Goal: Task Accomplishment & Management: Manage account settings

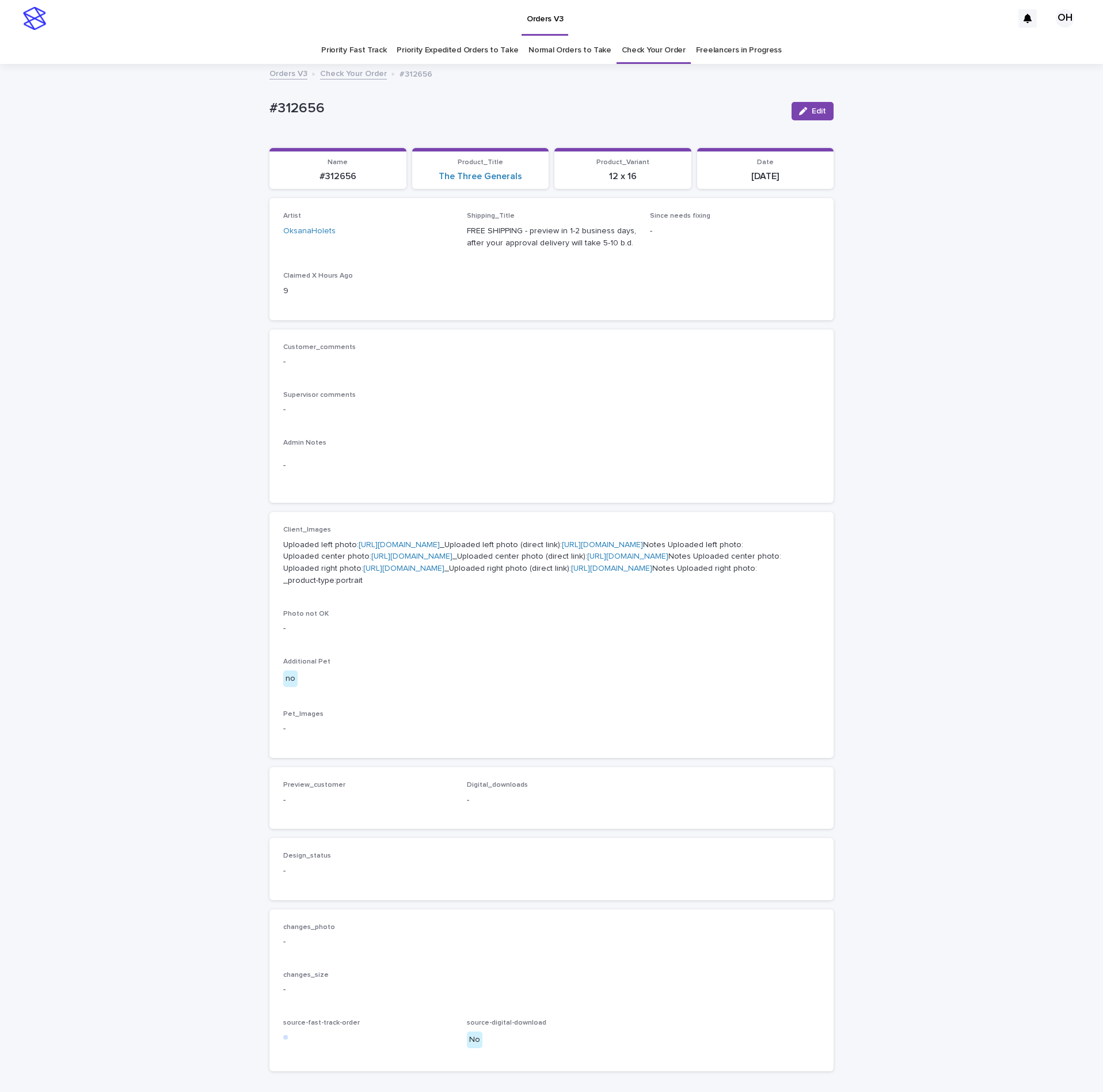
scroll to position [37, 0]
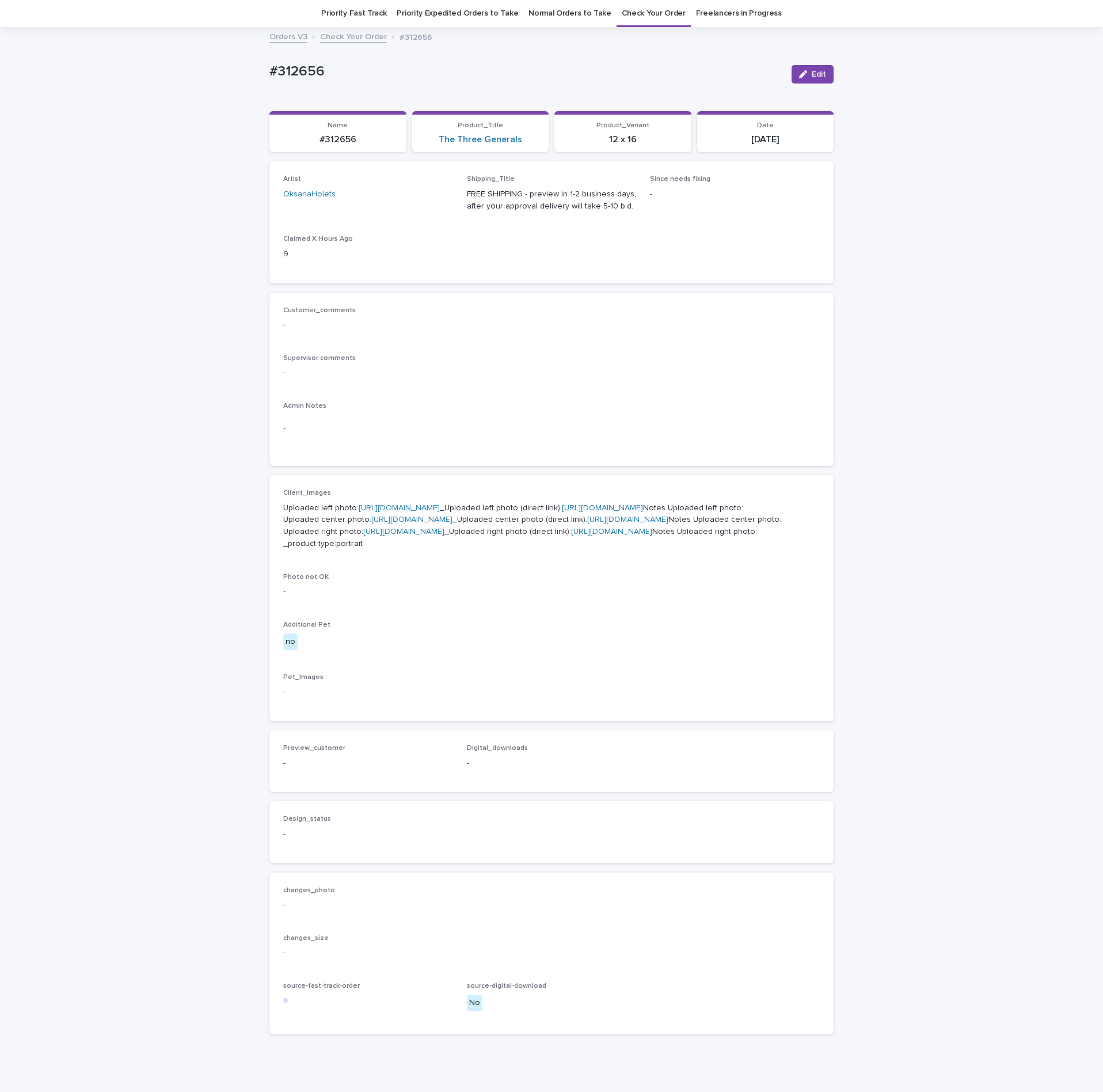
click at [372, 536] on link "[URL][DOMAIN_NAME]" at bounding box center [403, 532] width 81 height 8
click at [666, 10] on link "Check Your Order" at bounding box center [654, 14] width 64 height 27
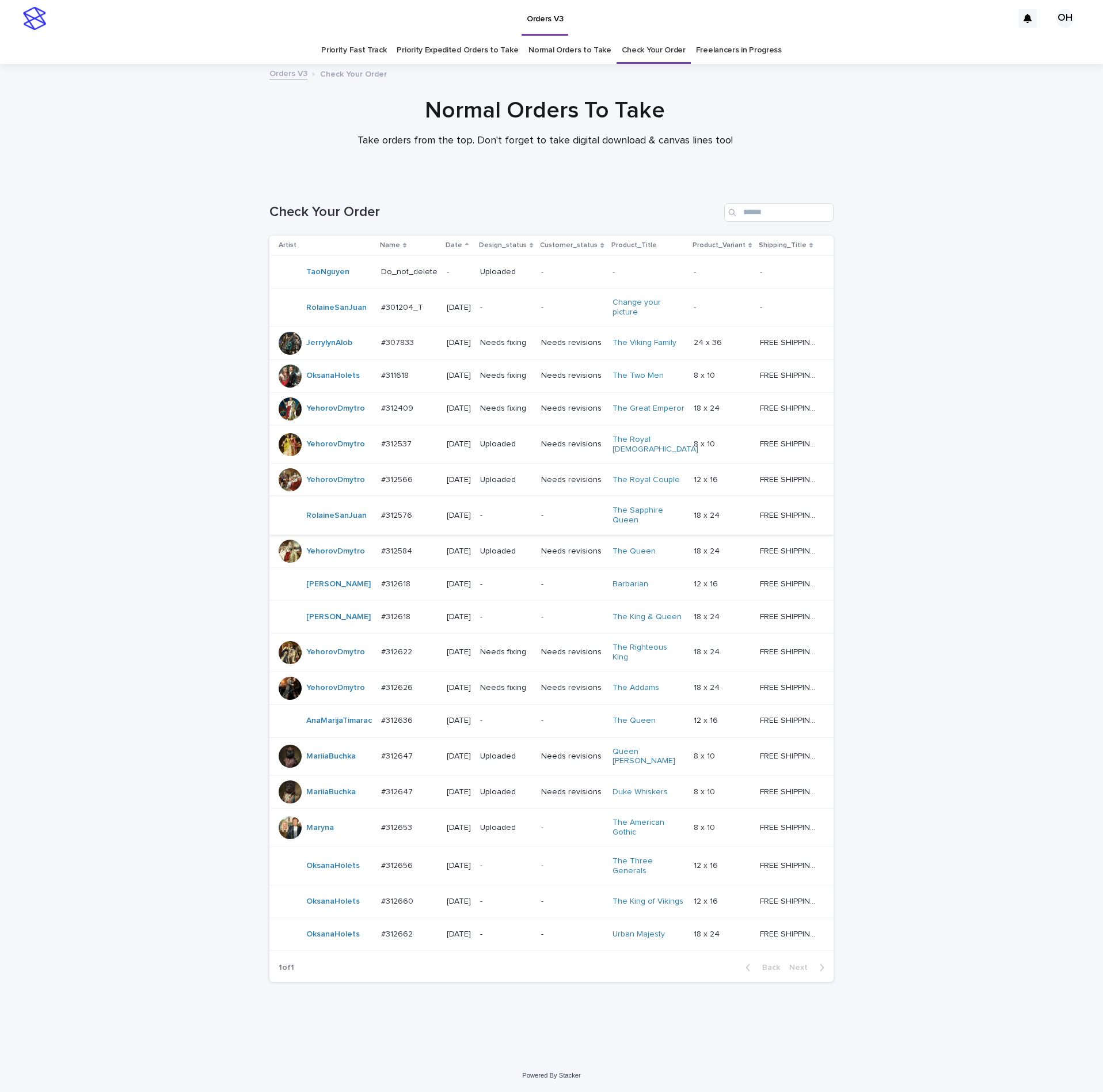
scroll to position [56, 0]
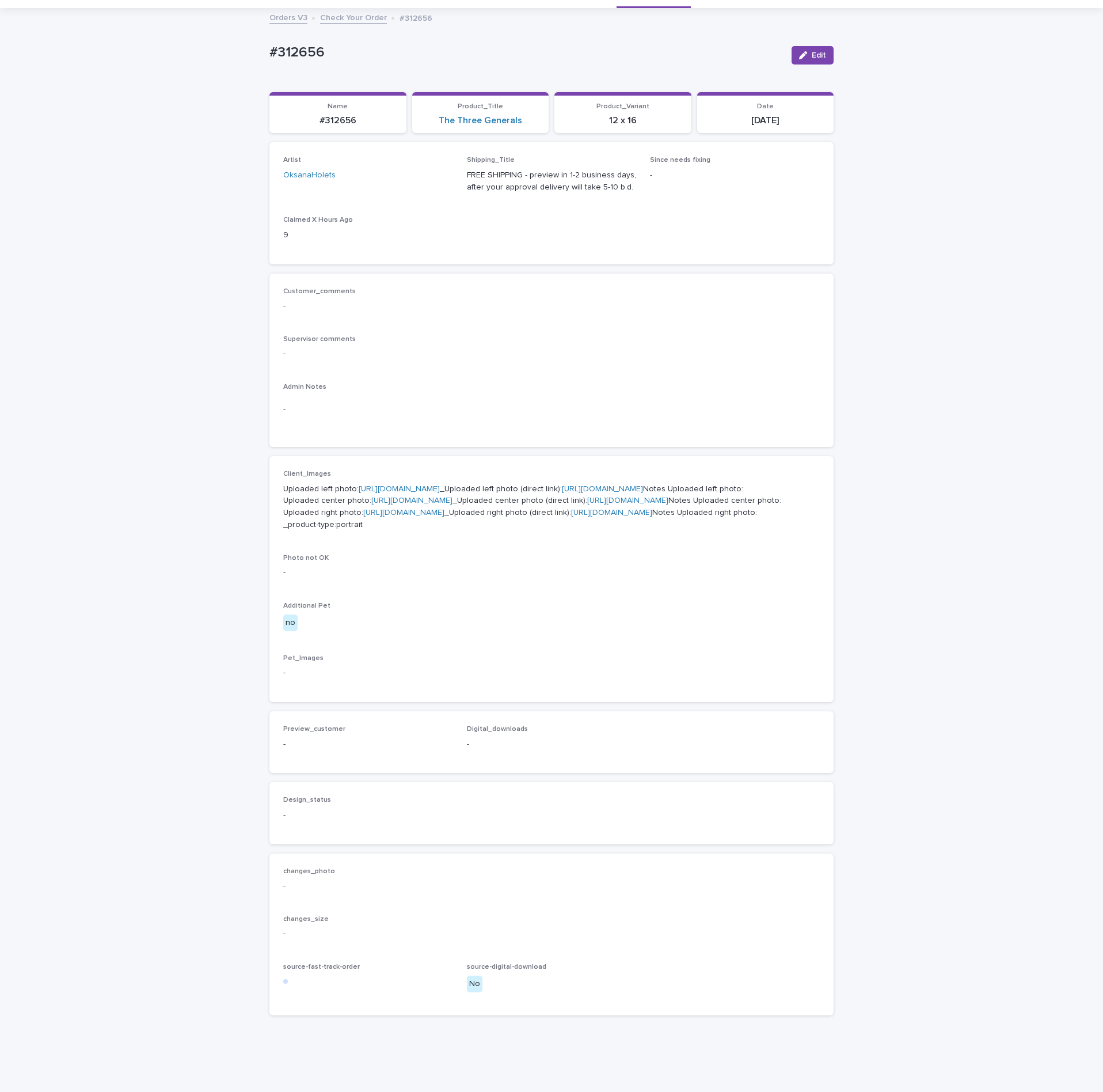
scroll to position [37, 0]
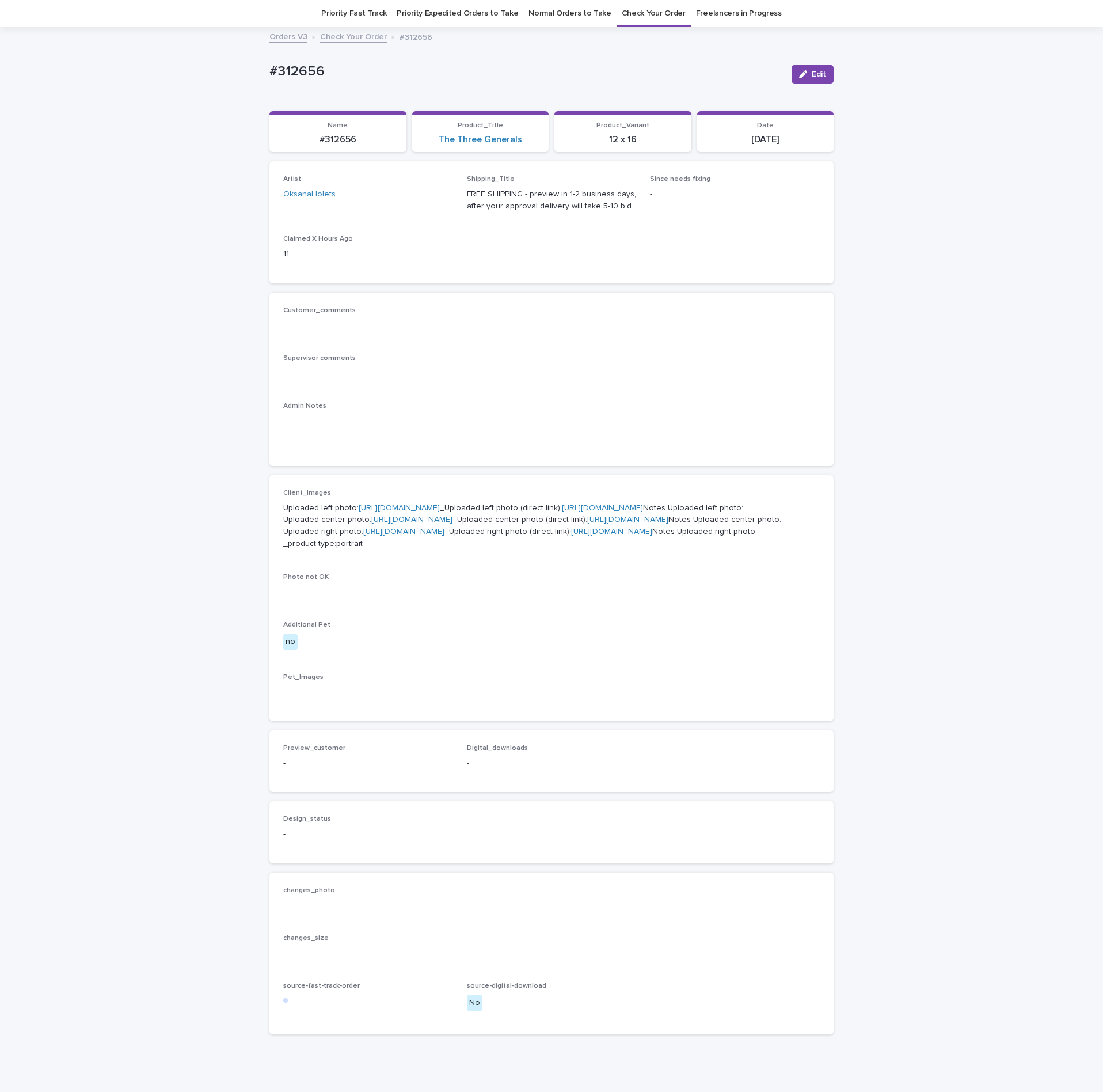
click at [546, 304] on div "Customer_comments - Supervisor comments - Admin Notes -" at bounding box center [552, 379] width 564 height 174
drag, startPoint x: 333, startPoint y: 62, endPoint x: 243, endPoint y: 75, distance: 90.9
click at [243, 75] on div "Loading... Saving… Loading... Saving… #312656 Edit #312656 Edit Sorry, there wa…" at bounding box center [552, 564] width 1103 height 1073
drag, startPoint x: 279, startPoint y: 74, endPoint x: 285, endPoint y: 73, distance: 6.1
copy p "#312656"
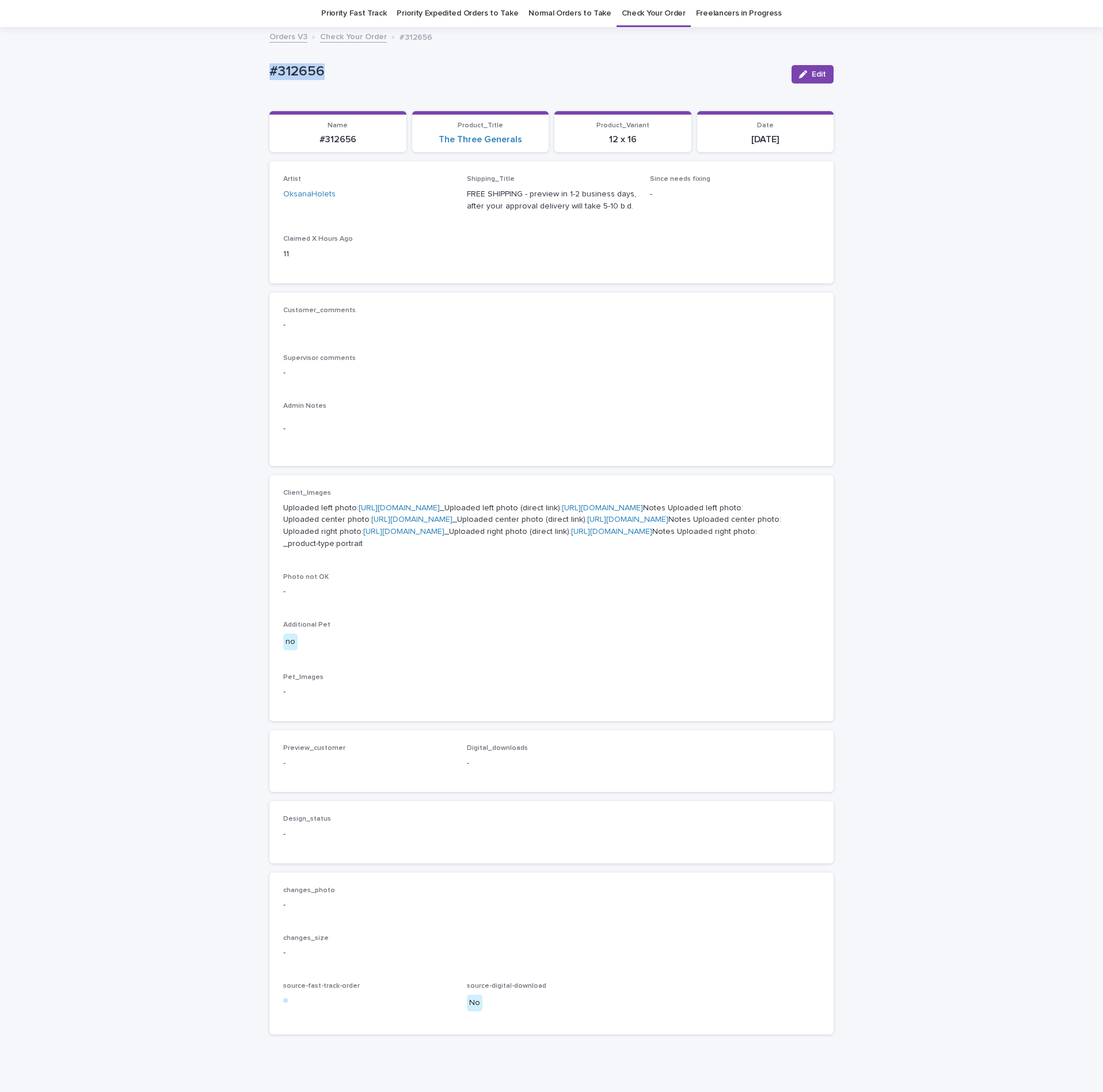
click at [583, 393] on div "Customer_comments - Supervisor comments - Admin Notes -" at bounding box center [552, 379] width 536 height 147
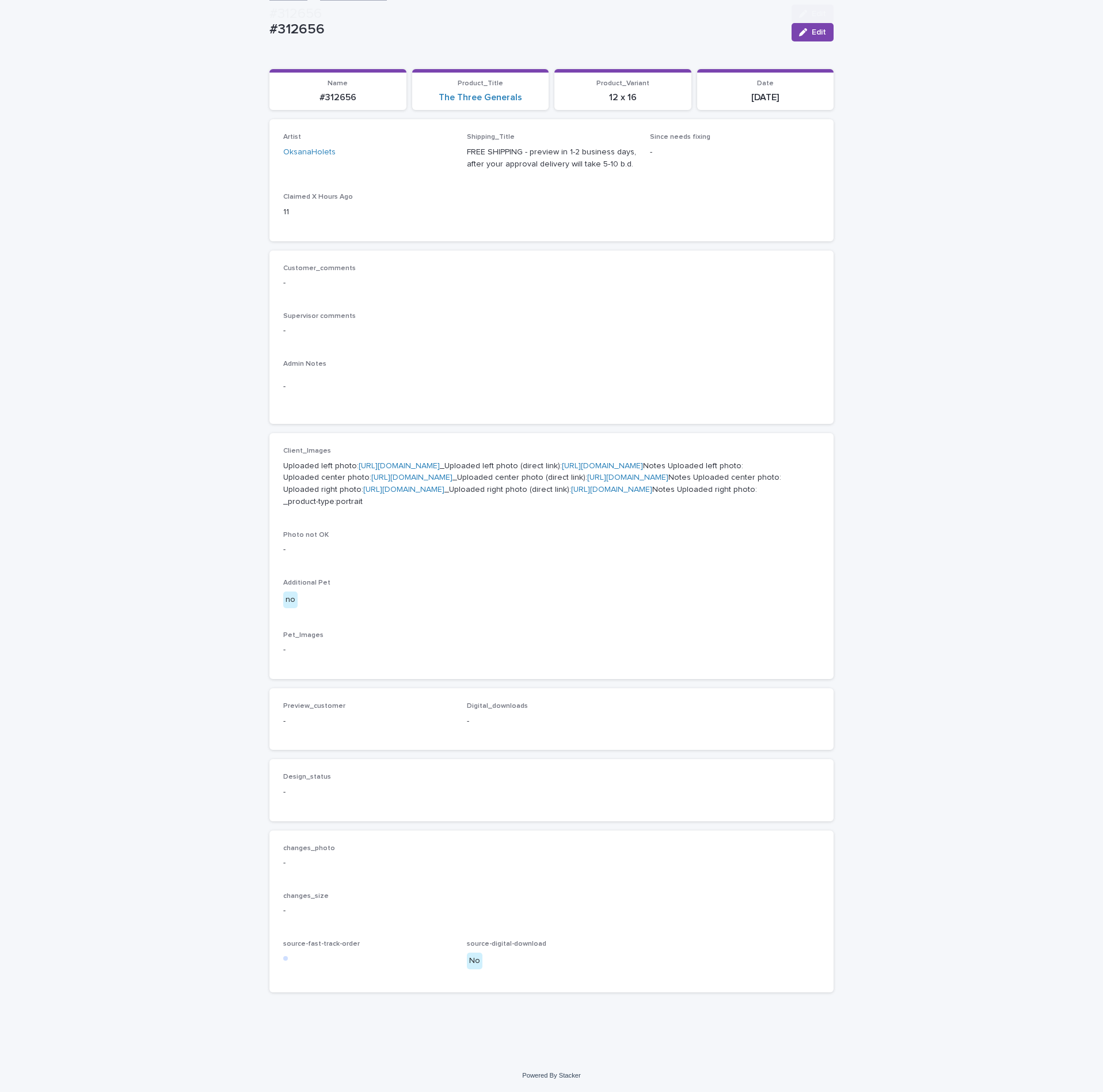
scroll to position [271, 0]
click at [494, 359] on p "Admin Notes" at bounding box center [552, 363] width 536 height 8
click at [445, 264] on div "Customer_comments -" at bounding box center [552, 281] width 536 height 34
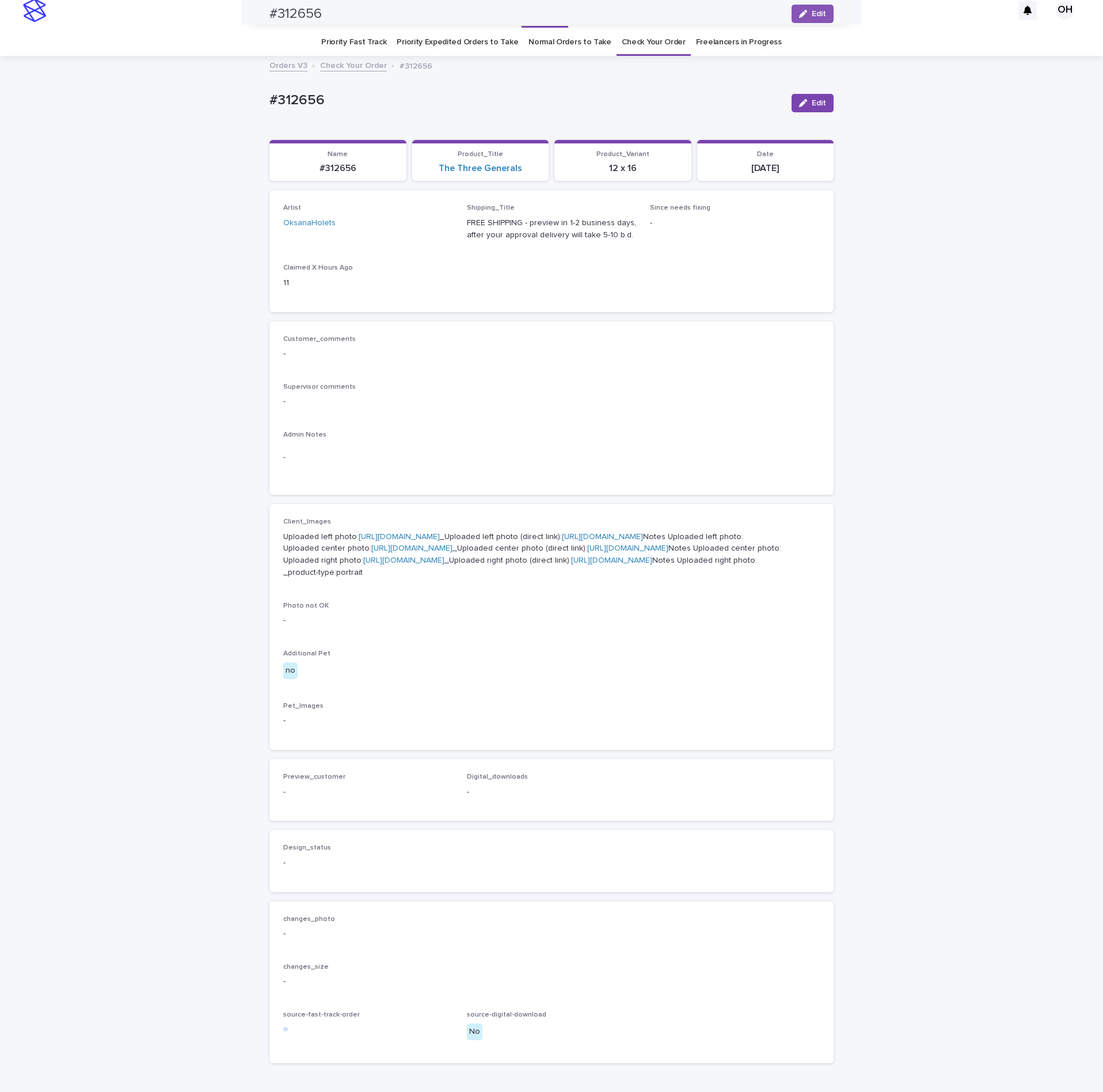
scroll to position [0, 0]
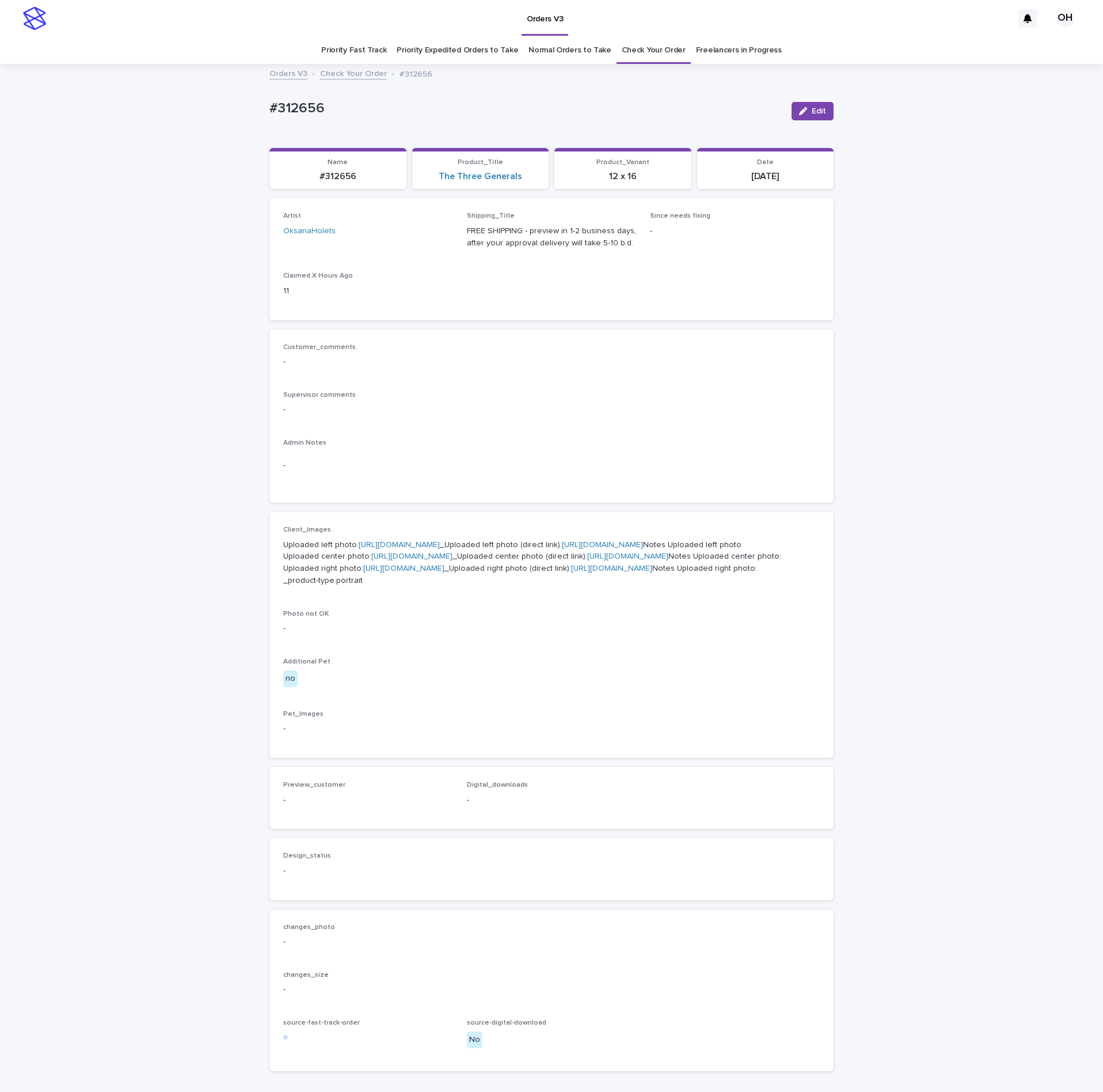
drag, startPoint x: 460, startPoint y: 365, endPoint x: 469, endPoint y: 361, distance: 9.8
click at [467, 363] on p "-" at bounding box center [552, 361] width 536 height 12
click at [794, 115] on button "Edit" at bounding box center [812, 110] width 42 height 18
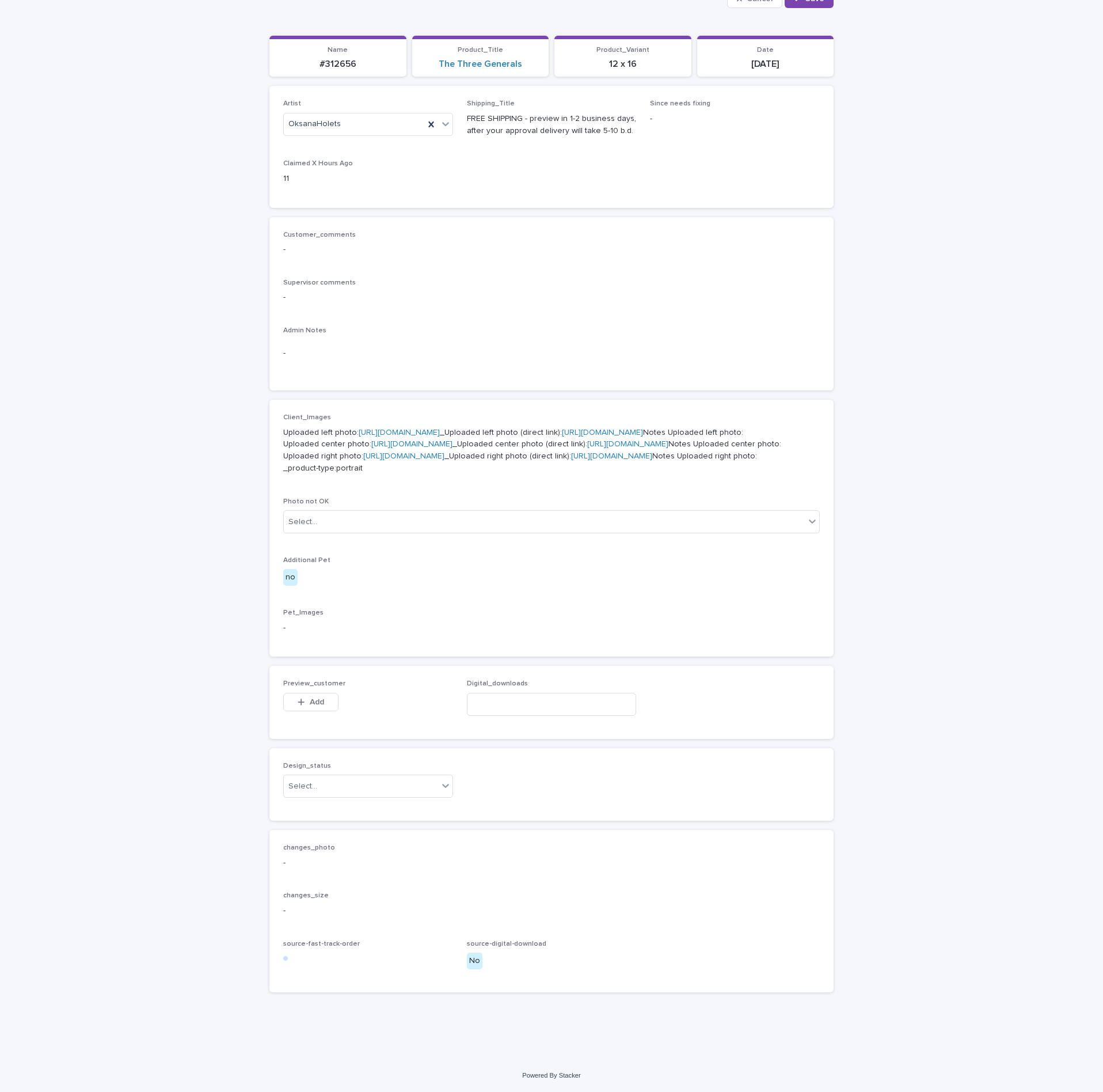
scroll to position [303, 0]
click at [313, 703] on span "Add" at bounding box center [317, 702] width 14 height 8
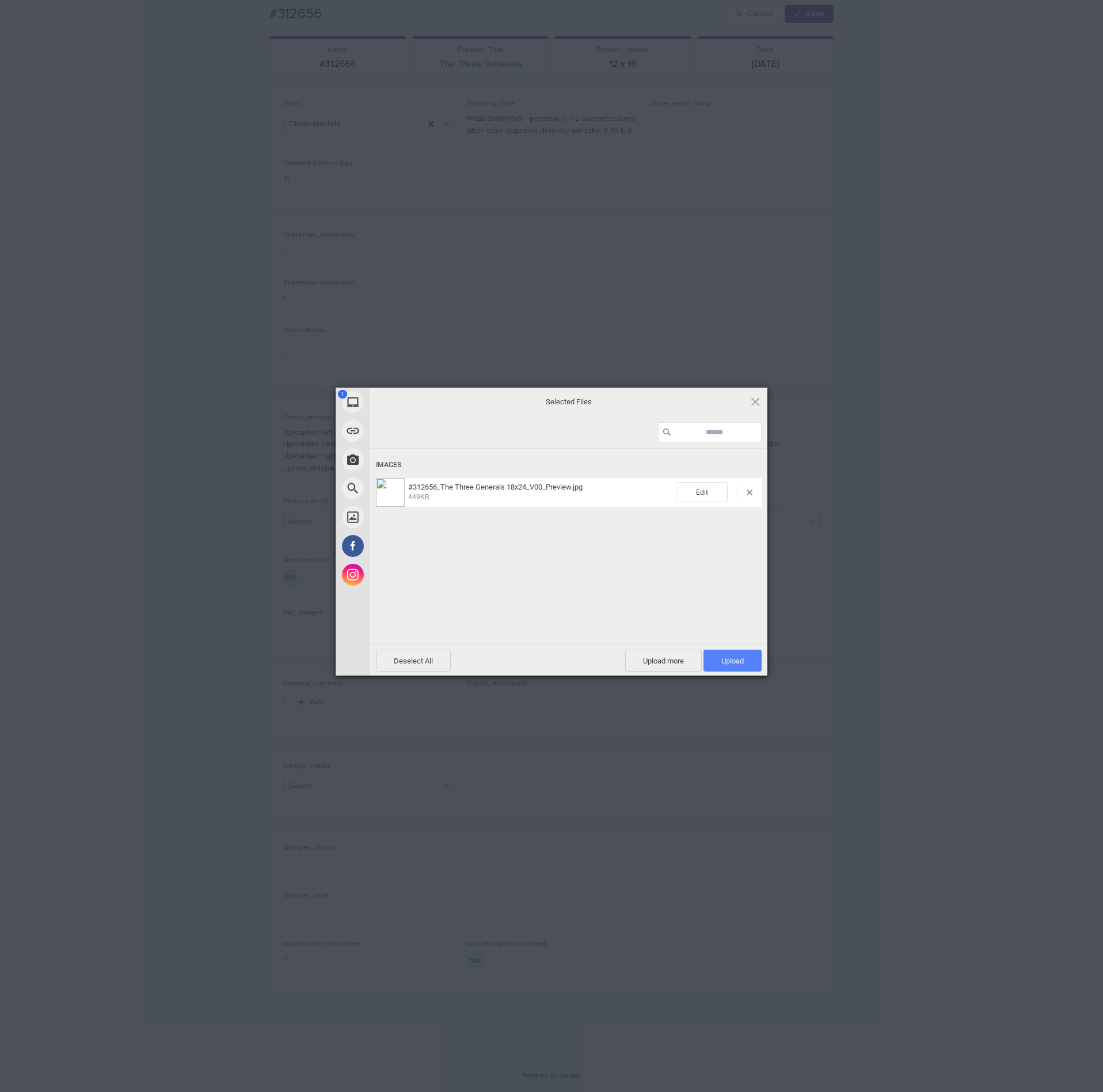
click at [732, 665] on span "Upload 1" at bounding box center [732, 660] width 58 height 22
click at [836, 576] on div "My Device Link (URL) Take Photo Web Search Unsplash Facebook Instagram Uploaded…" at bounding box center [552, 546] width 1103 height 1092
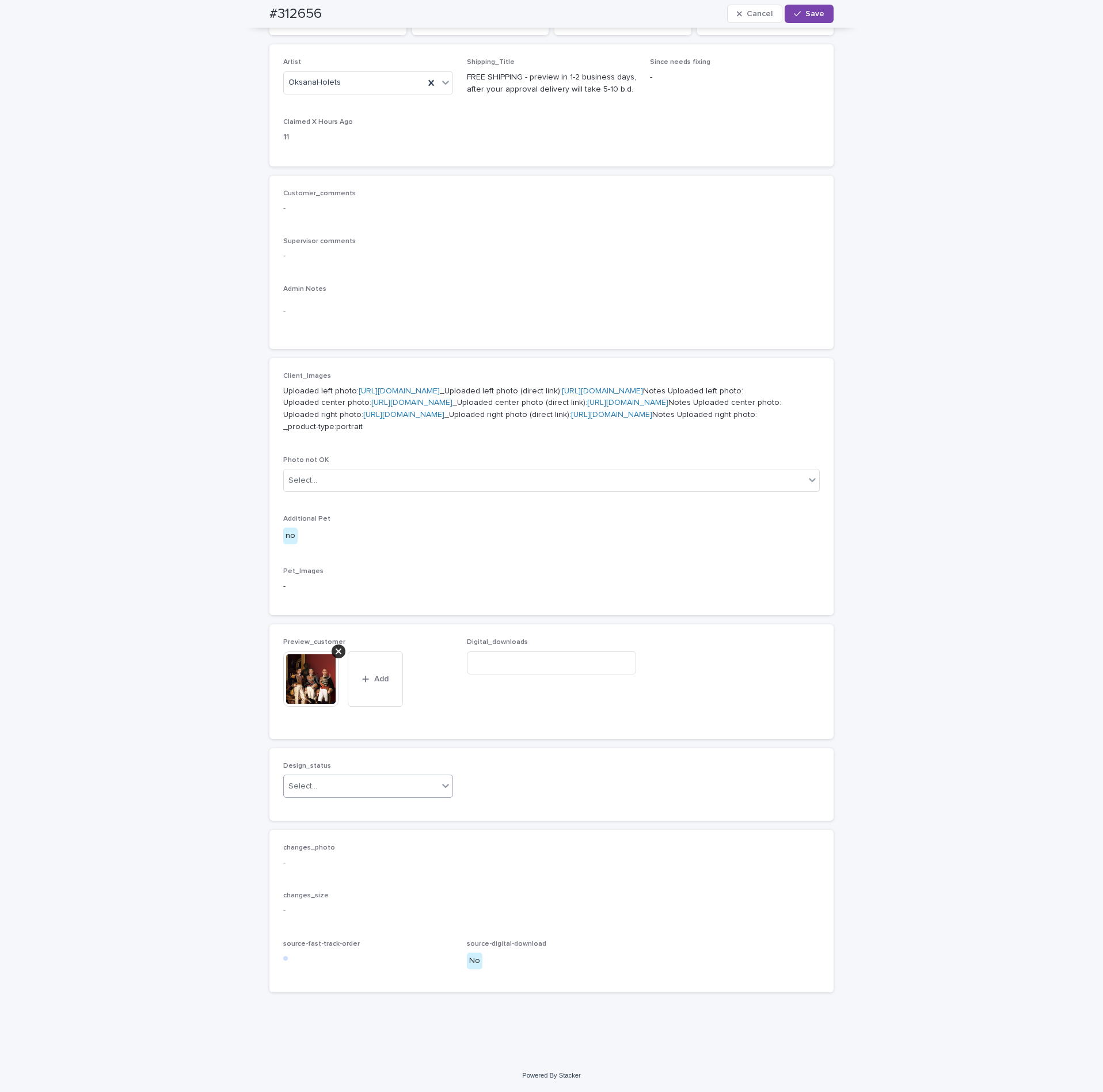
click at [351, 796] on div "Select..." at bounding box center [361, 786] width 154 height 19
click at [314, 831] on div "Uploaded" at bounding box center [362, 829] width 169 height 20
click at [811, 15] on span "Save" at bounding box center [815, 14] width 19 height 8
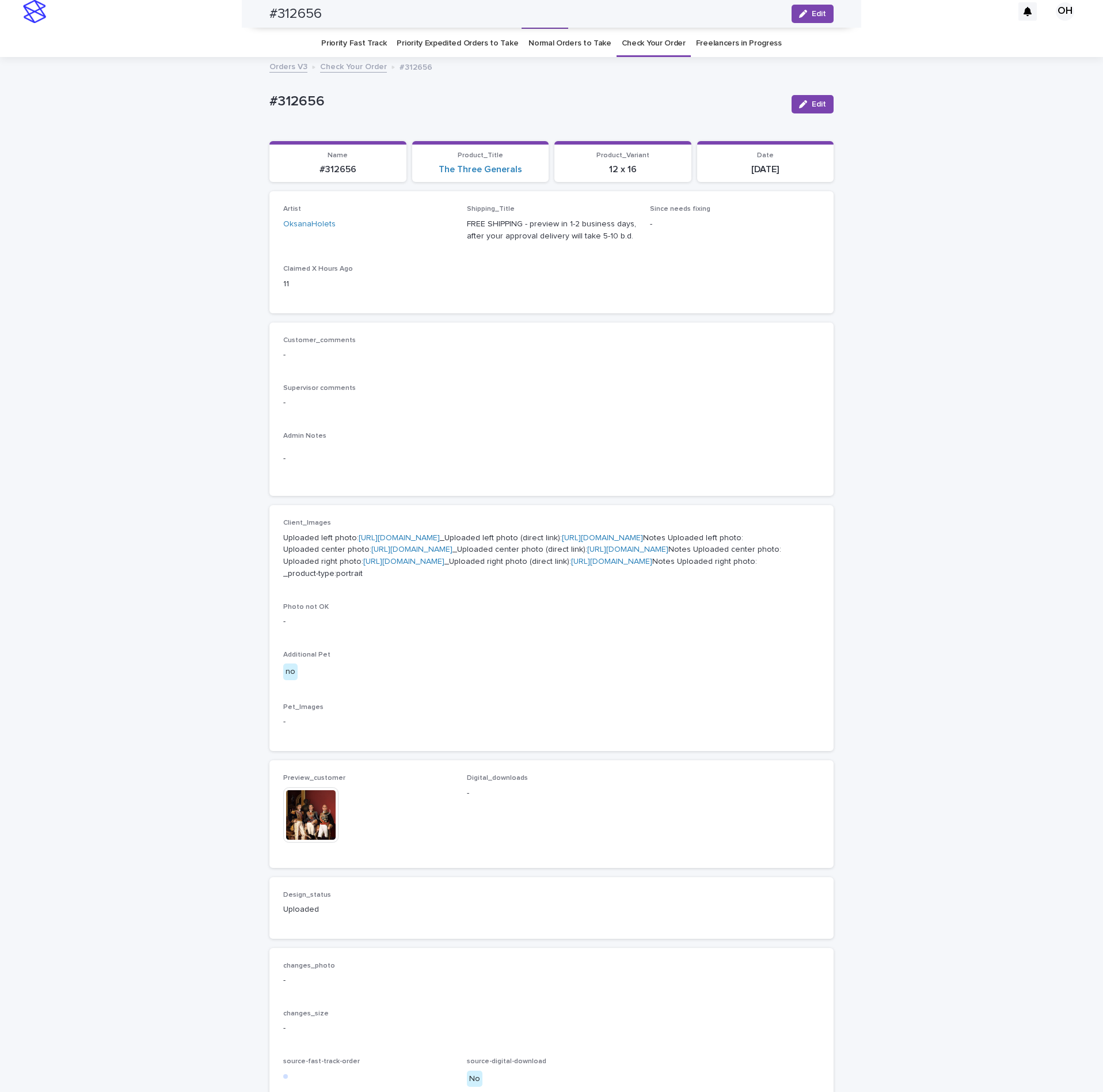
scroll to position [0, 0]
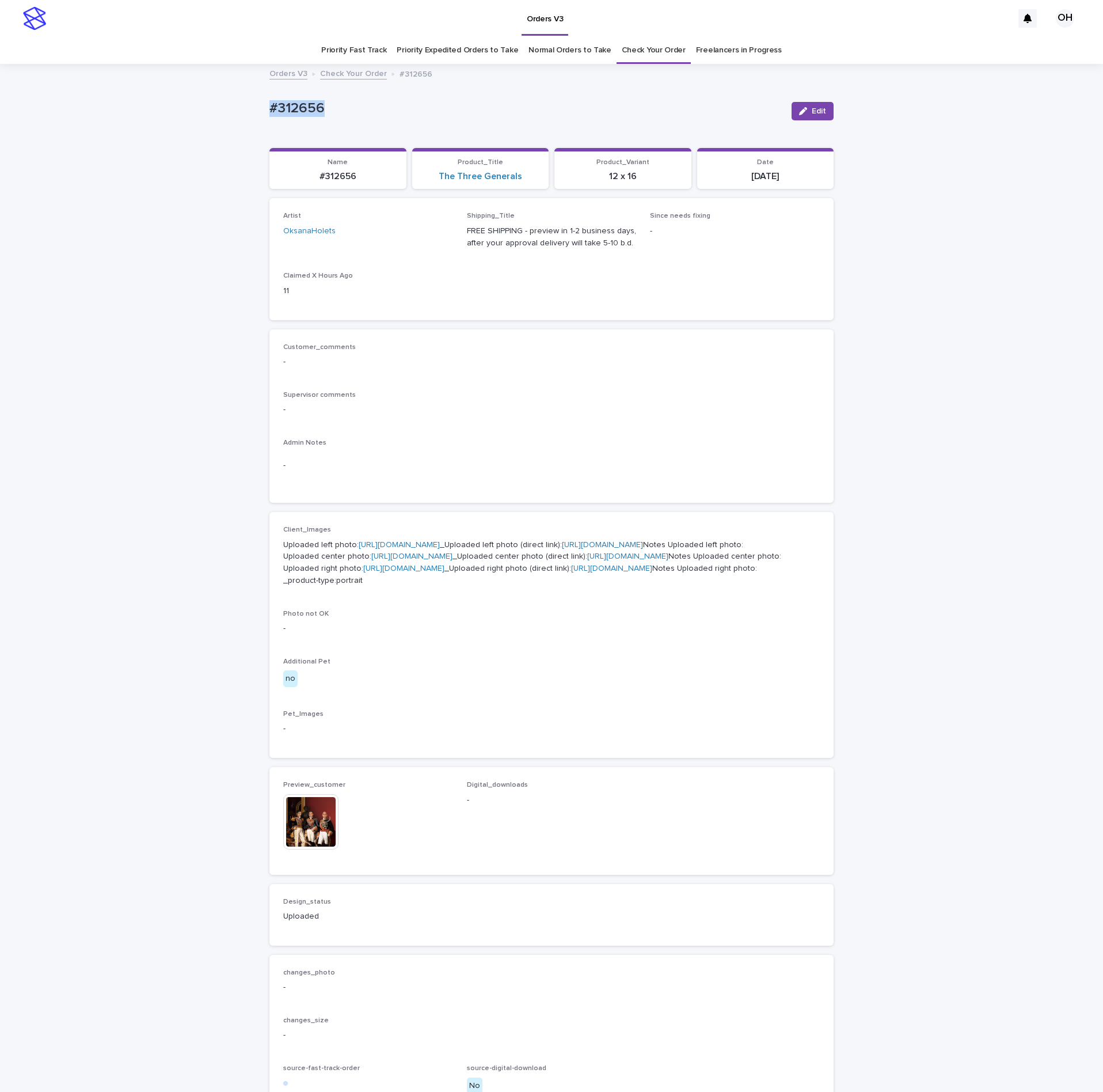
drag, startPoint x: 261, startPoint y: 98, endPoint x: 280, endPoint y: 94, distance: 19.4
click at [235, 98] on div "Loading... Saving… Loading... Saving… #312656 Edit #312656 Edit Sorry, there wa…" at bounding box center [552, 624] width 1103 height 1118
copy p "#312656"
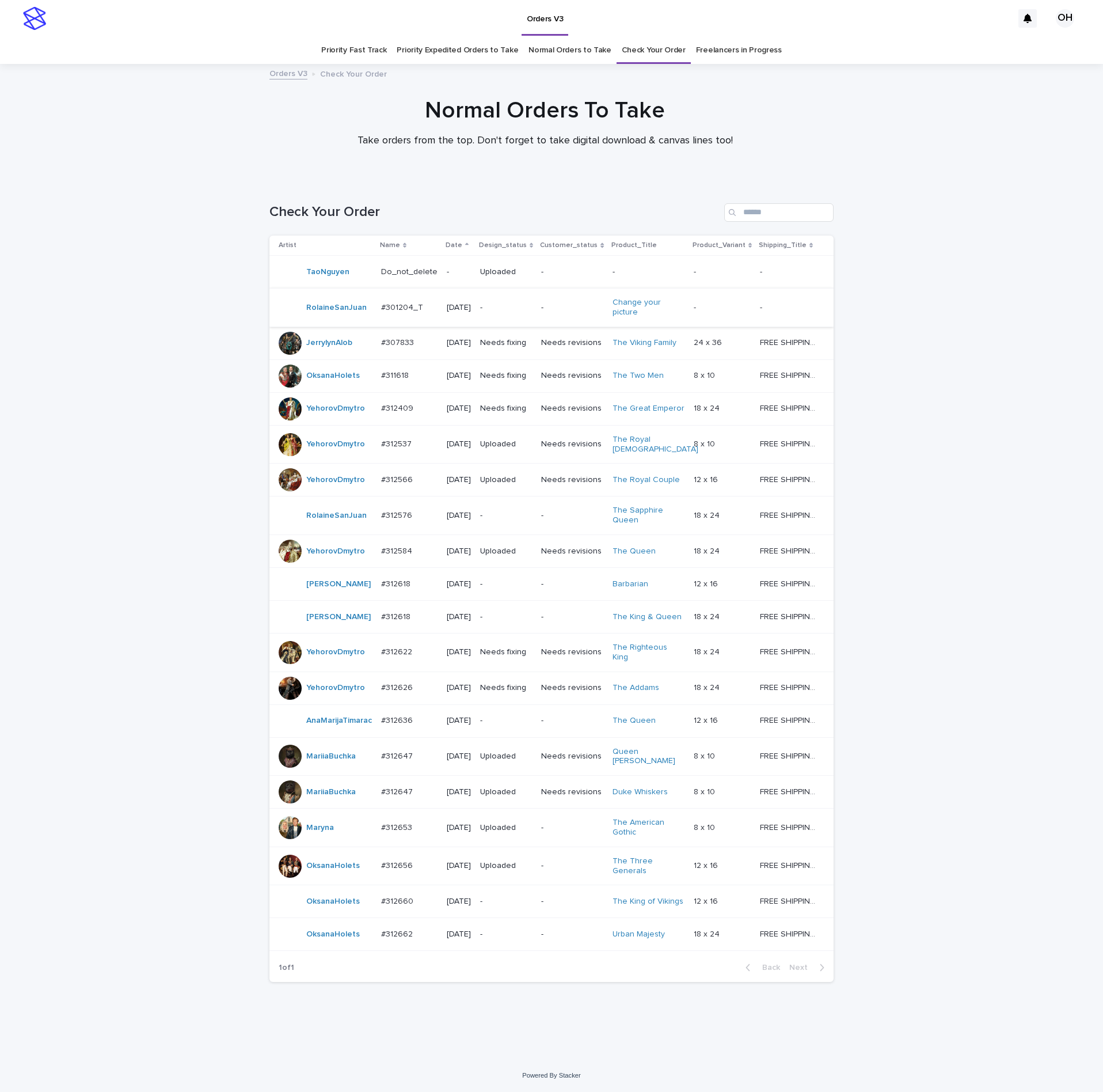
scroll to position [37, 0]
click at [977, 809] on div "Loading... Saving… Loading... Saving… Check Your Order Artist Name Date Design_…" at bounding box center [552, 619] width 1103 height 878
click at [404, 906] on p "#312660" at bounding box center [398, 900] width 34 height 12
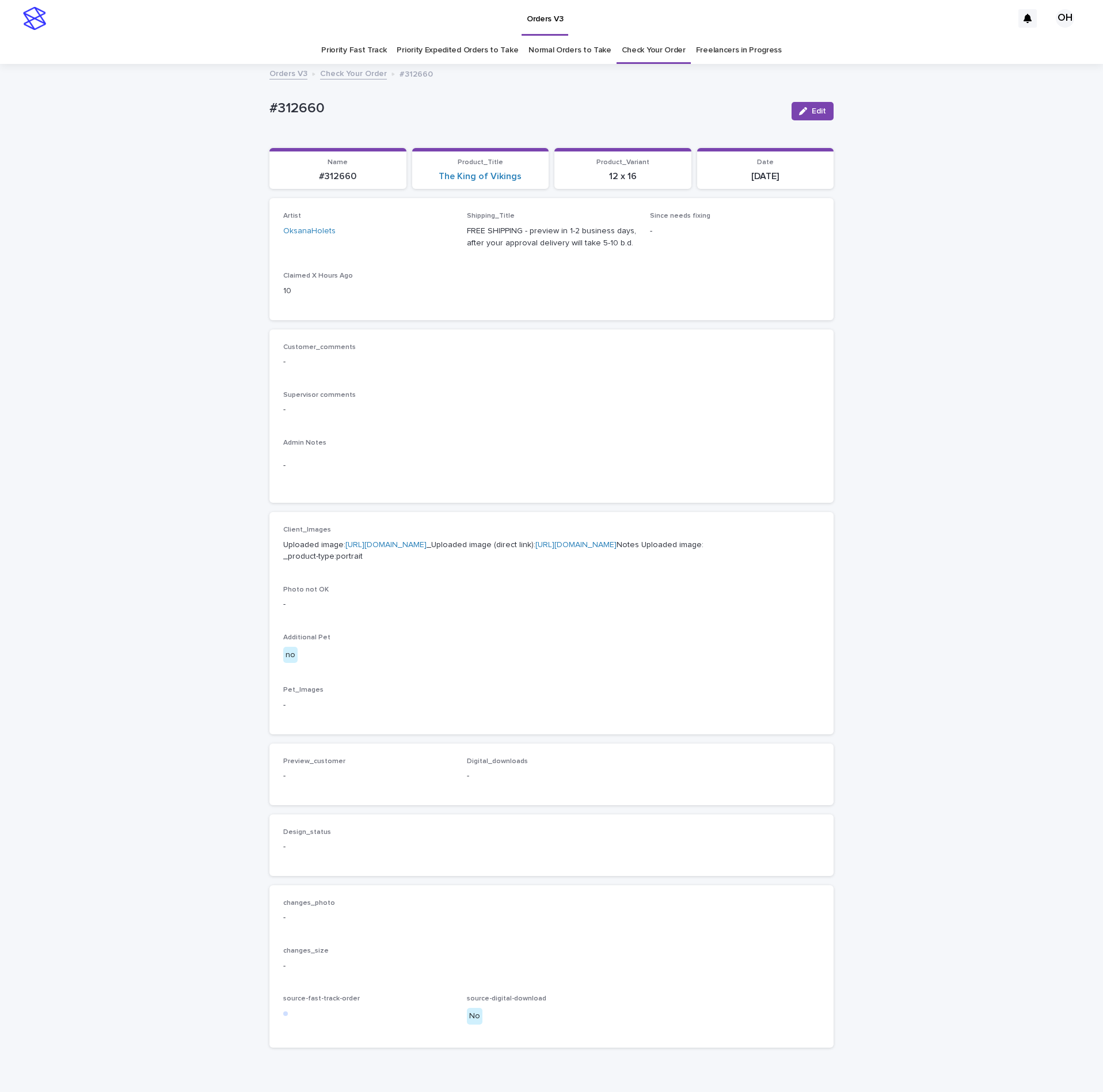
click at [360, 548] on link "[URL][DOMAIN_NAME]" at bounding box center [385, 544] width 81 height 8
drag, startPoint x: 461, startPoint y: 343, endPoint x: 475, endPoint y: 331, distance: 18.4
click at [461, 343] on p "Customer_comments" at bounding box center [552, 347] width 536 height 8
click at [371, 548] on link "[URL][DOMAIN_NAME]" at bounding box center [385, 544] width 81 height 8
drag, startPoint x: 265, startPoint y: 115, endPoint x: 283, endPoint y: 99, distance: 24.1
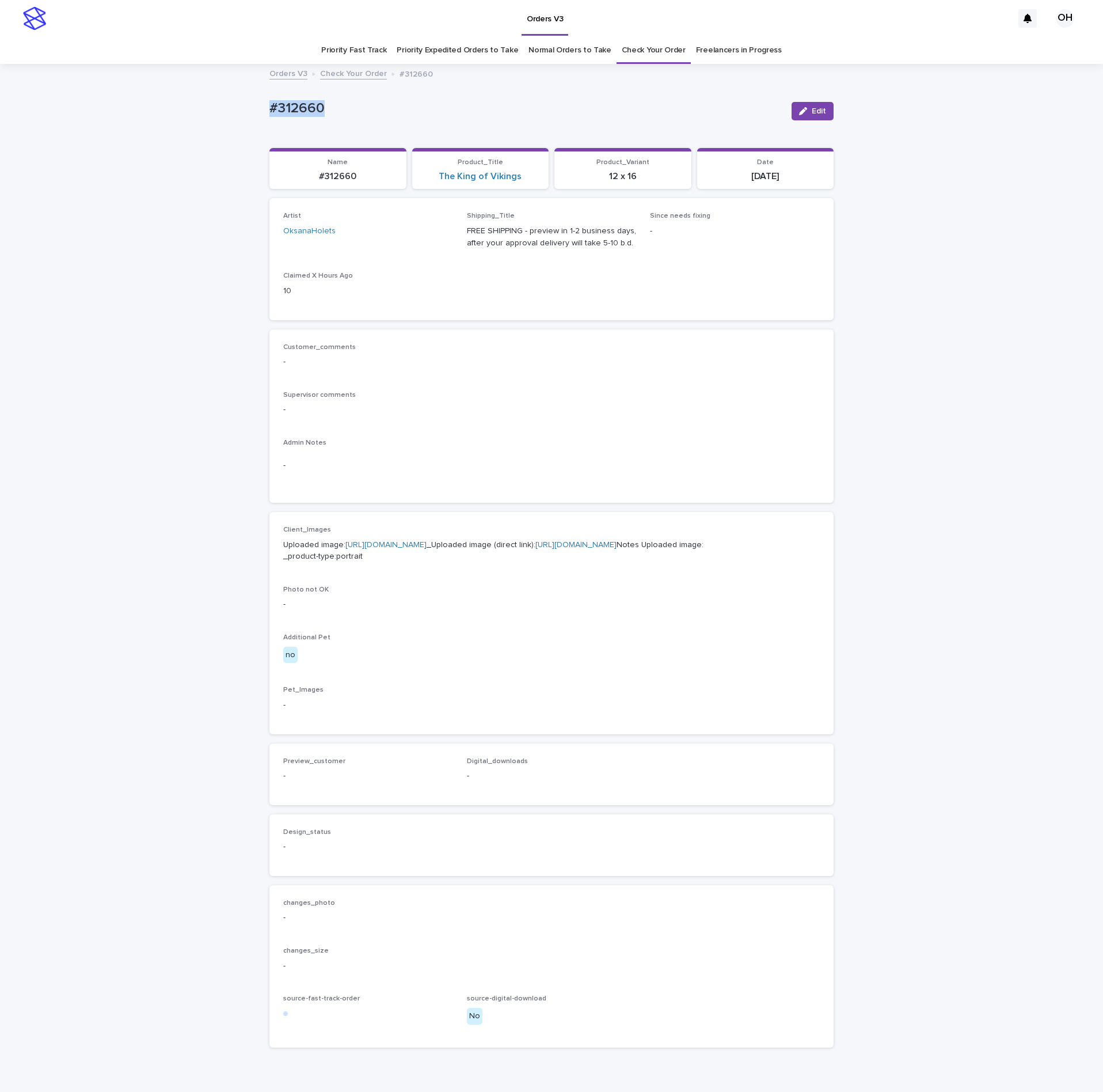
click at [249, 111] on div "Loading... Saving… Loading... Saving… #312660 Edit #312660 Edit Sorry, there wa…" at bounding box center [552, 589] width 1103 height 1049
copy p "#312660"
click at [816, 105] on button "Edit" at bounding box center [812, 110] width 42 height 18
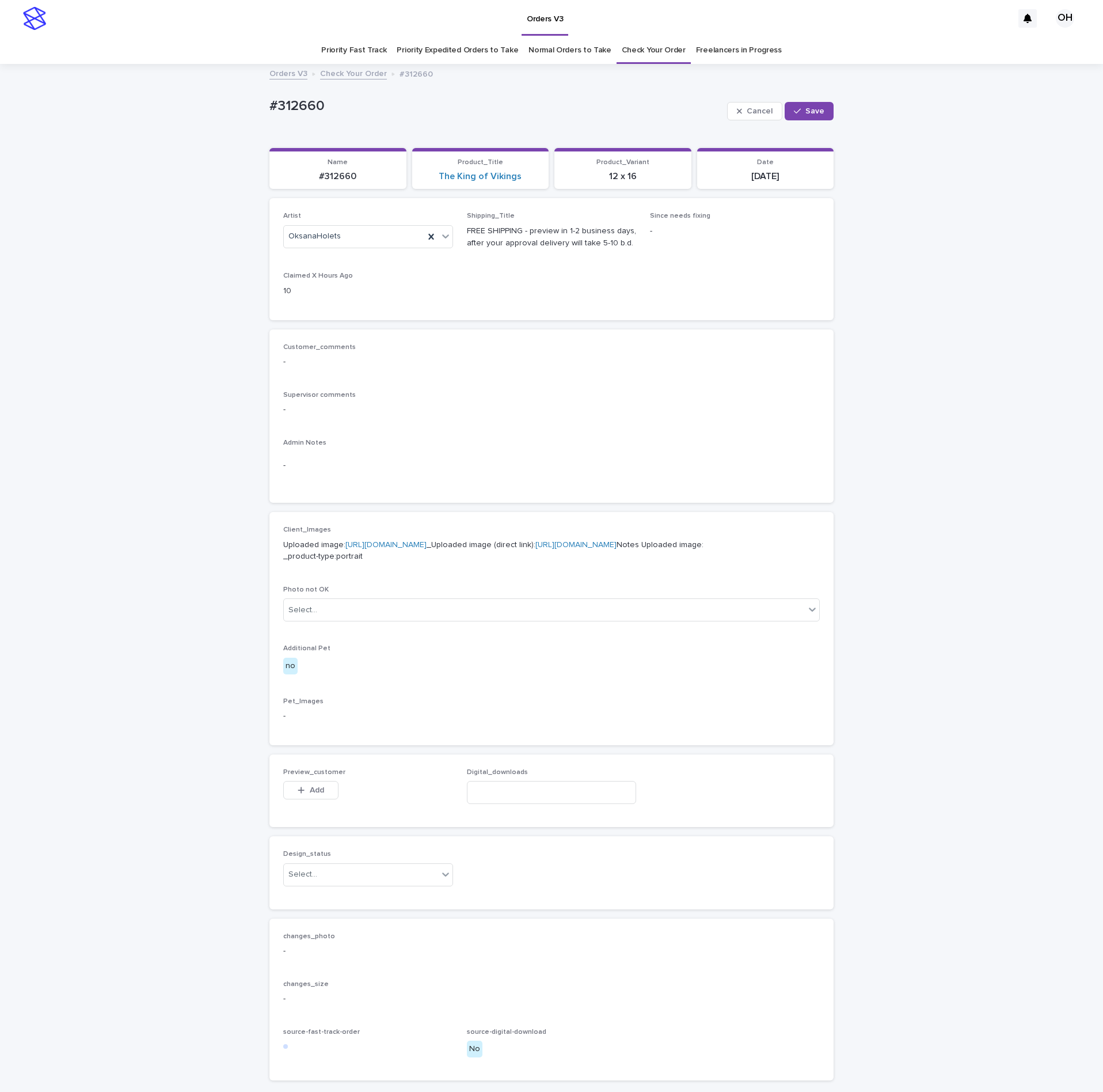
click at [677, 449] on div "Admin Notes -" at bounding box center [552, 464] width 536 height 50
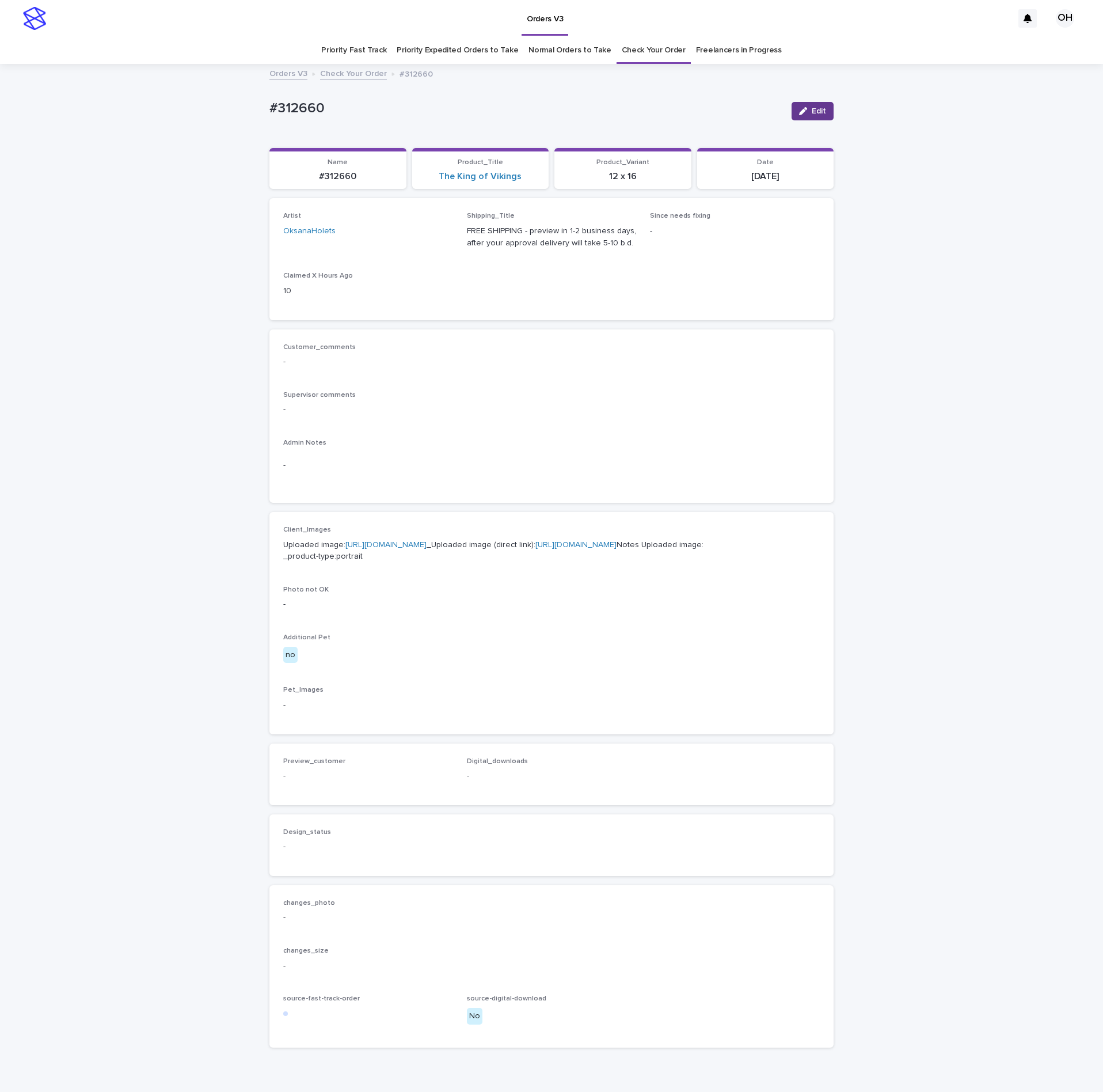
click at [800, 106] on button "Edit" at bounding box center [812, 110] width 42 height 18
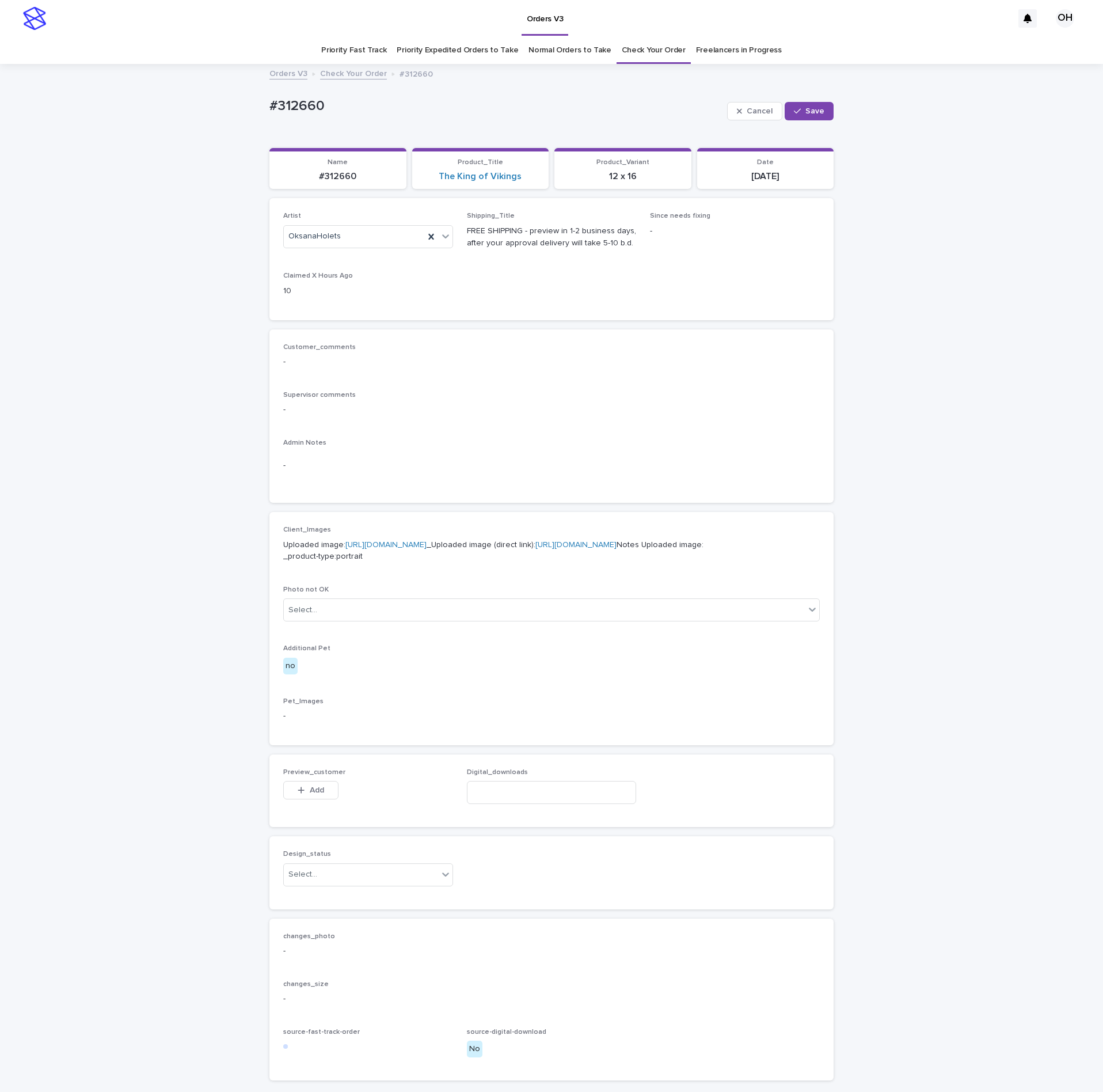
scroll to position [148, 0]
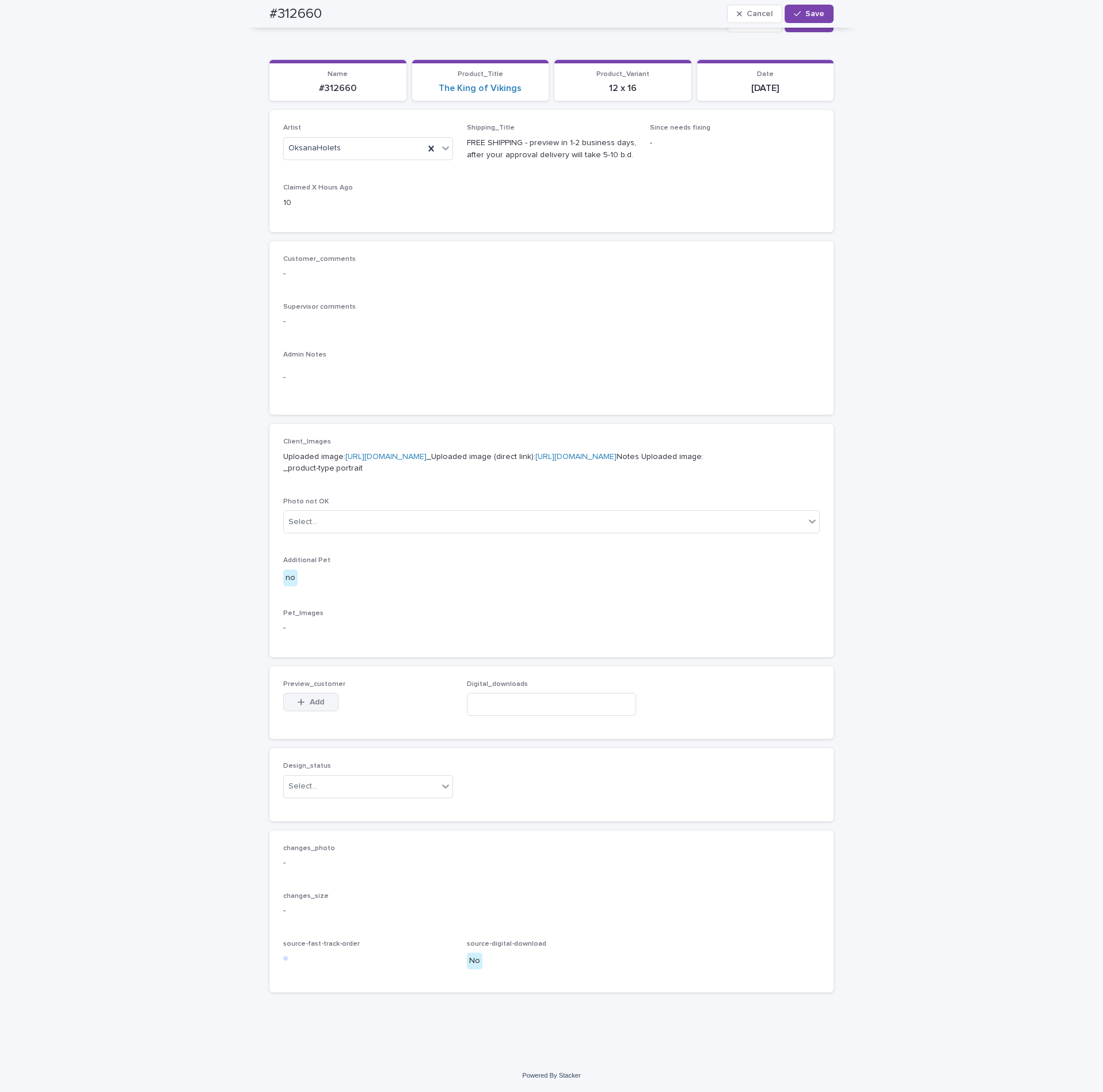
click at [311, 705] on span "Add" at bounding box center [317, 702] width 14 height 8
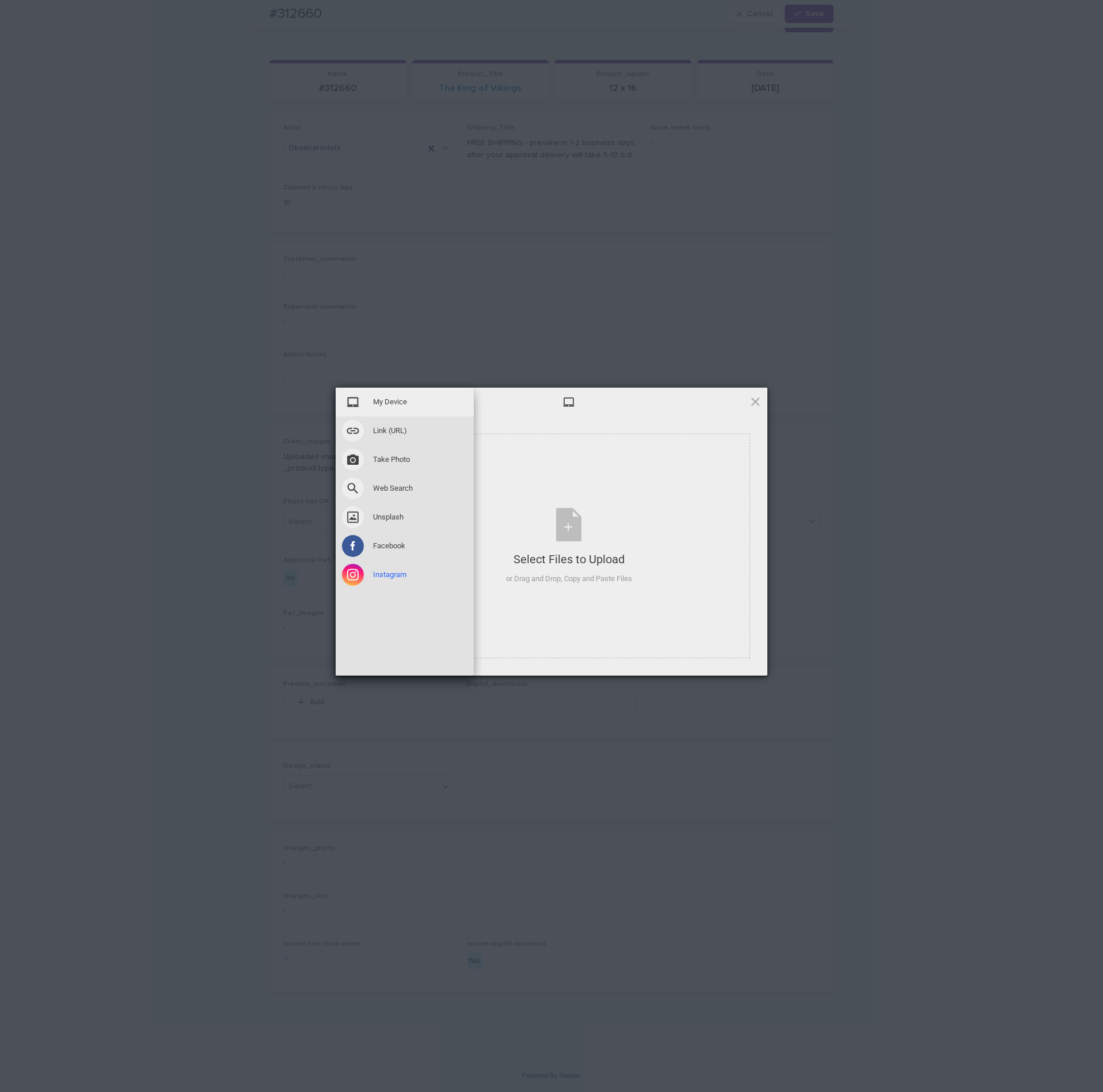
click at [453, 584] on div "Instagram" at bounding box center [404, 575] width 138 height 29
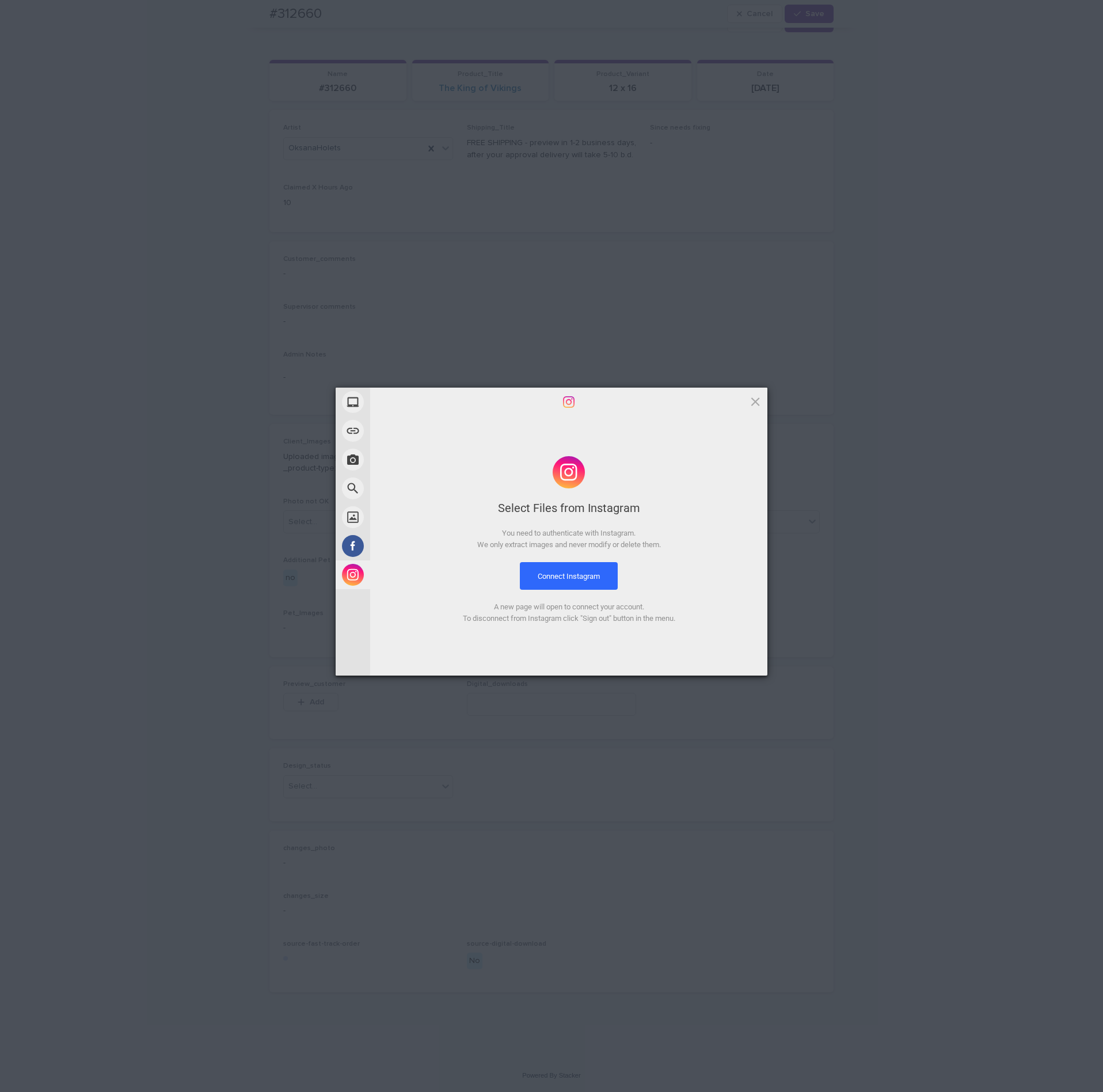
click at [825, 433] on div "My Device Link (URL) Take Photo Web Search Unsplash Facebook Instagram Select F…" at bounding box center [552, 546] width 1103 height 1092
click at [755, 397] on span at bounding box center [756, 401] width 13 height 13
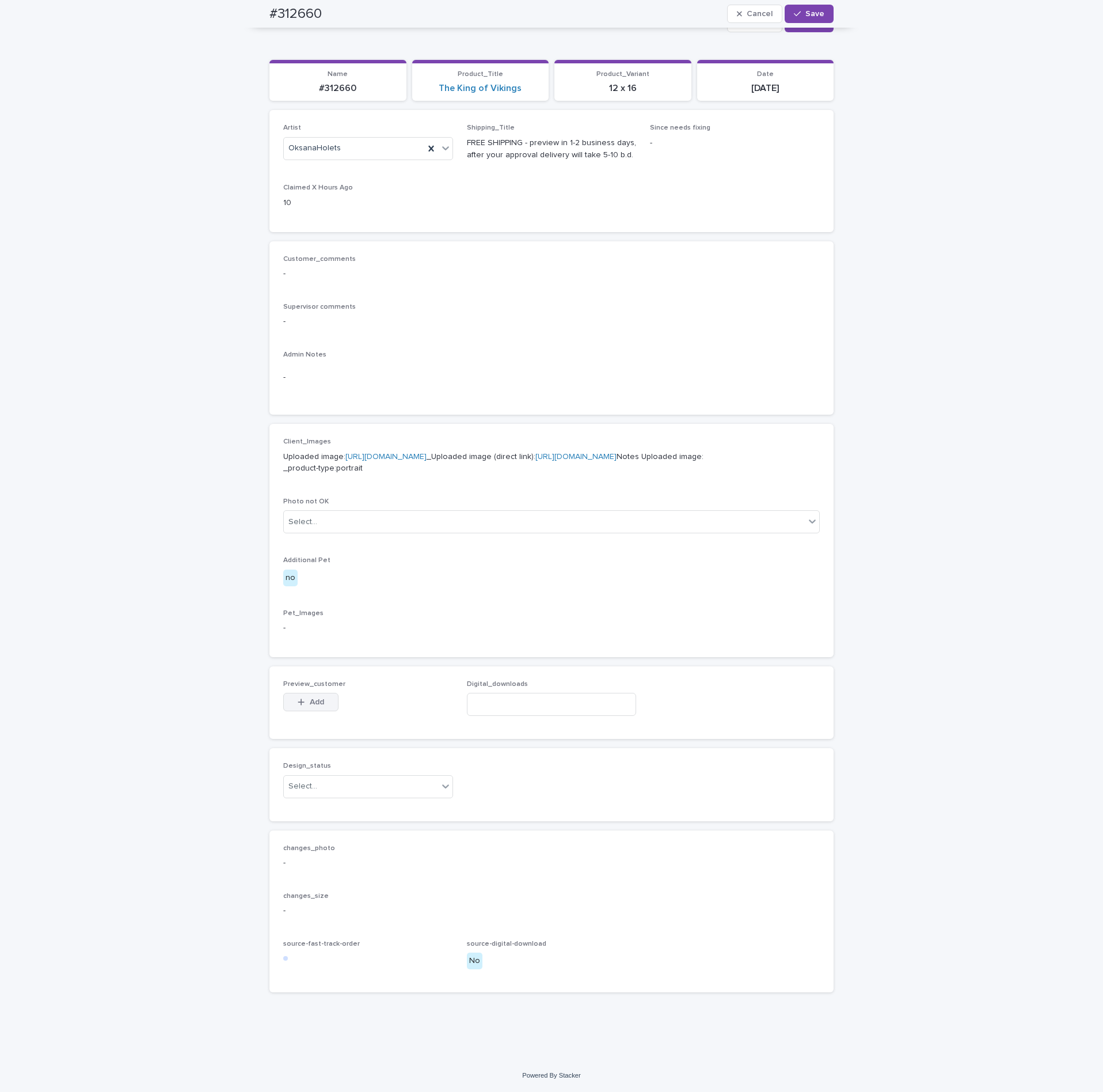
click at [298, 699] on icon "button" at bounding box center [301, 702] width 7 height 8
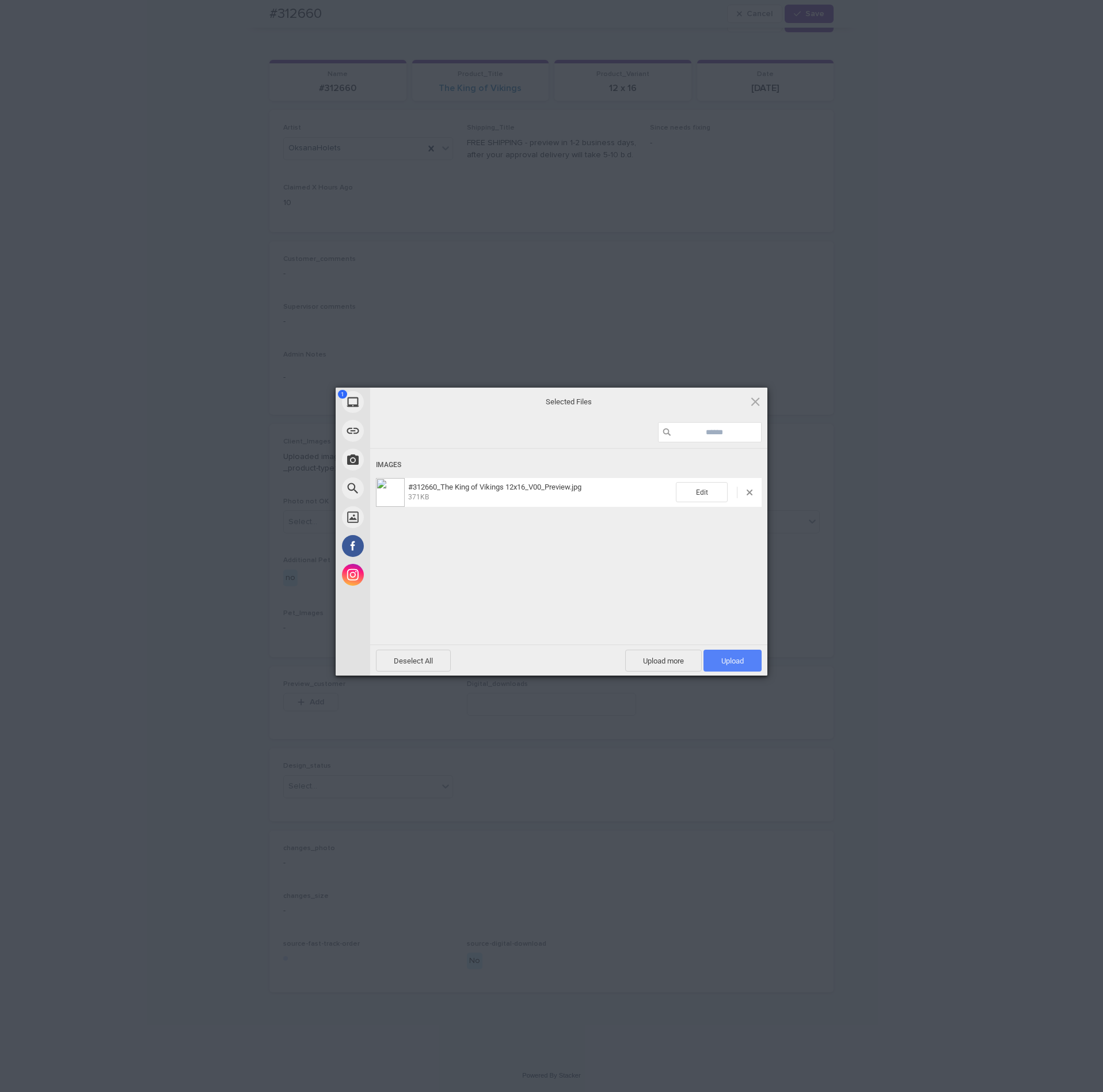
click at [756, 660] on span "Upload 1" at bounding box center [732, 660] width 58 height 22
click at [903, 573] on div "My Device Link (URL) Take Photo Web Search Unsplash Facebook Instagram Uploaded…" at bounding box center [552, 546] width 1103 height 1092
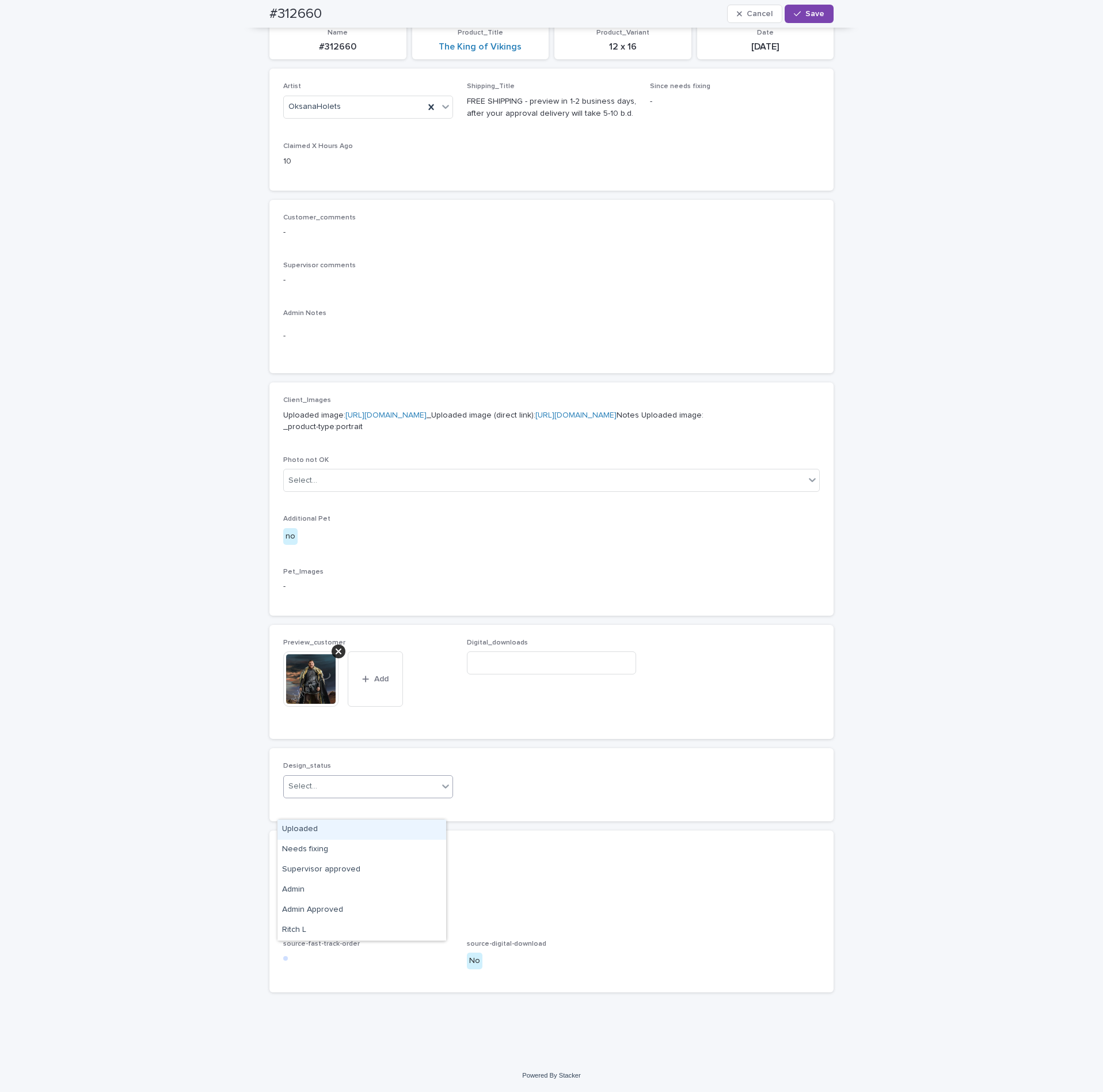
click at [352, 796] on div "Select..." at bounding box center [361, 786] width 154 height 19
click at [333, 821] on div "Uploaded" at bounding box center [362, 829] width 169 height 20
click at [796, 11] on div "button" at bounding box center [800, 14] width 11 height 8
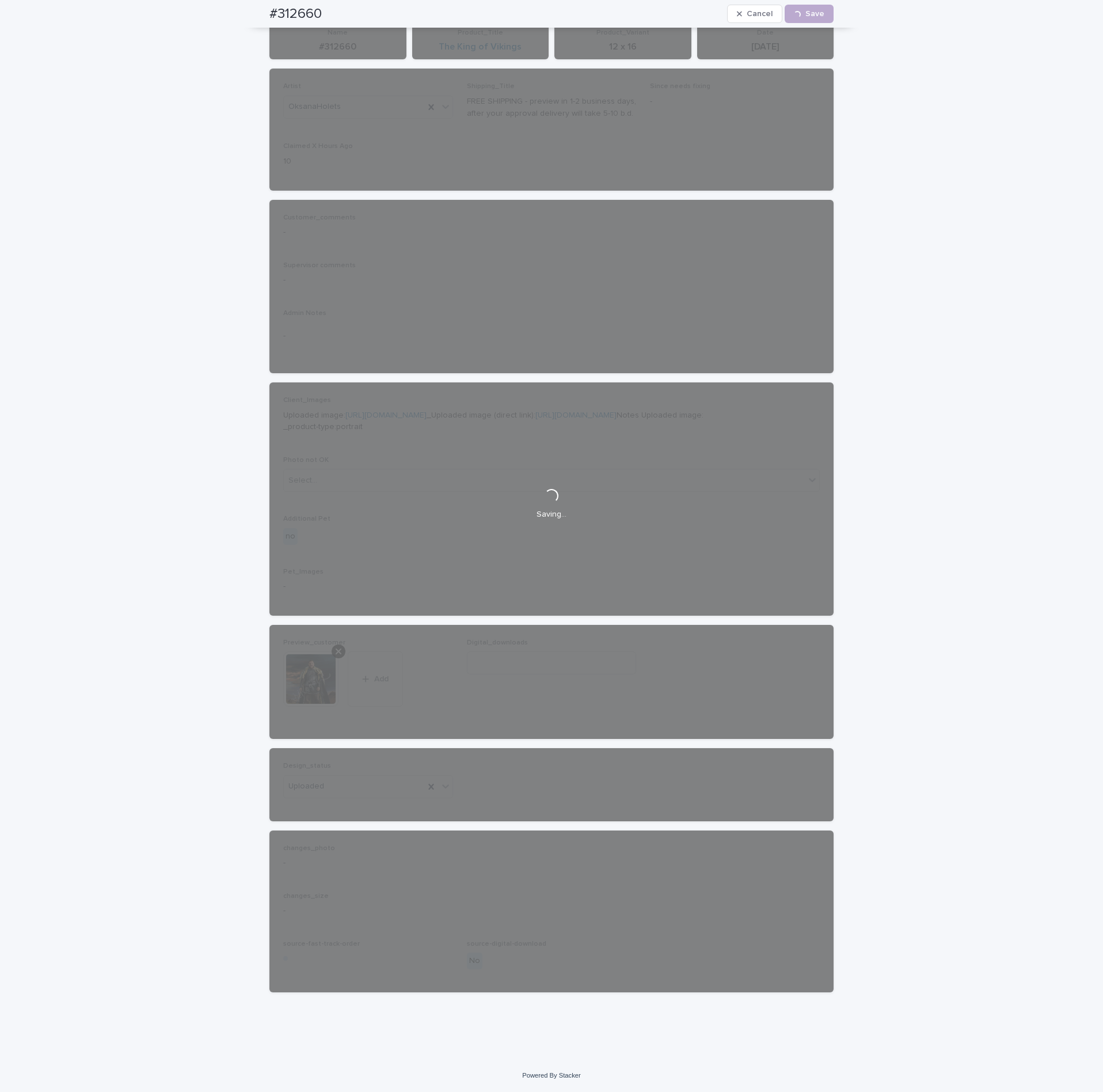
scroll to position [0, 0]
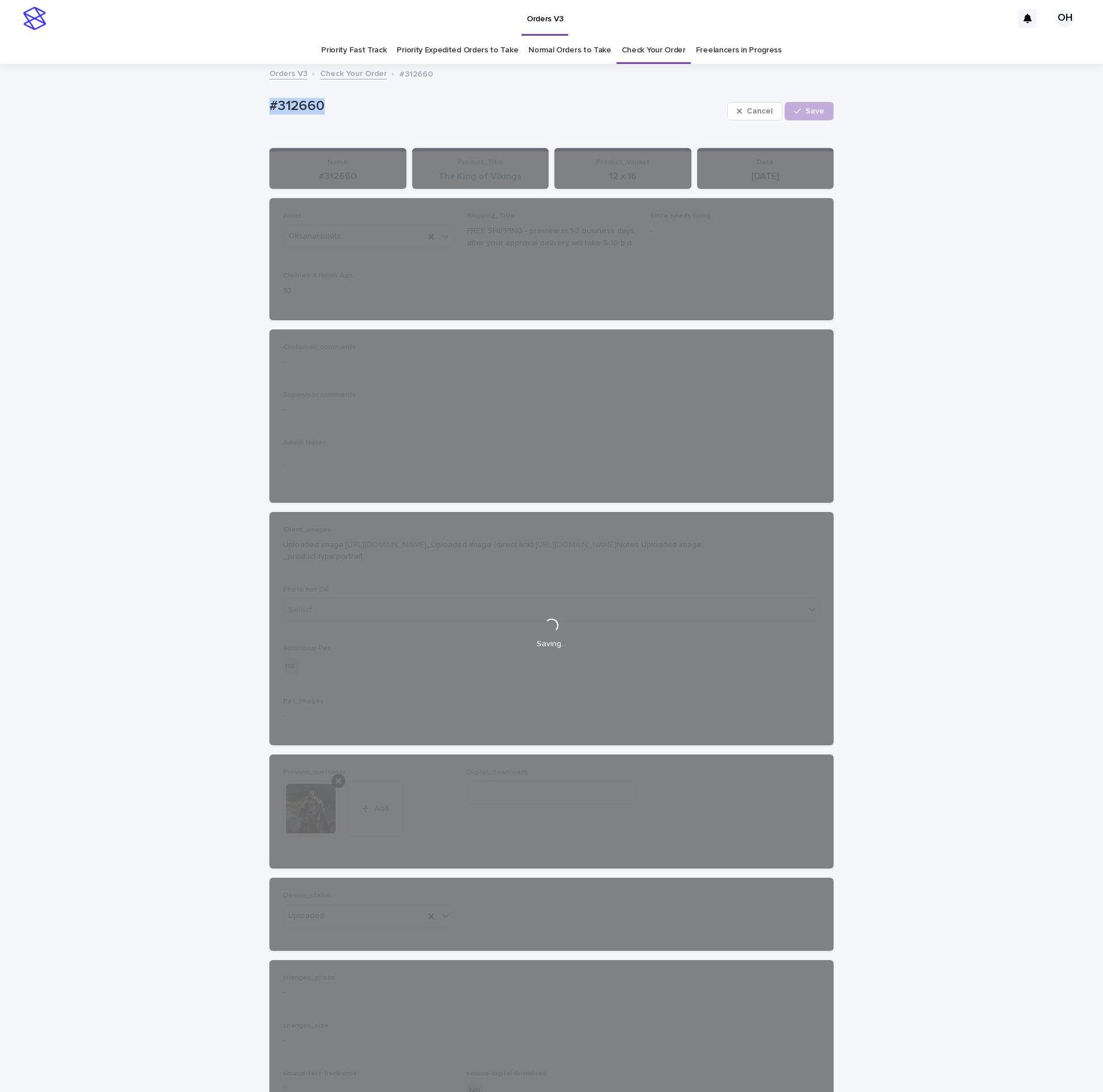
drag, startPoint x: 329, startPoint y: 103, endPoint x: 256, endPoint y: 105, distance: 73.0
click at [251, 106] on div "Loading... Saving… Loading... Saving… #312660 Cancel Loading... Save #312660 Ca…" at bounding box center [552, 626] width 1103 height 1123
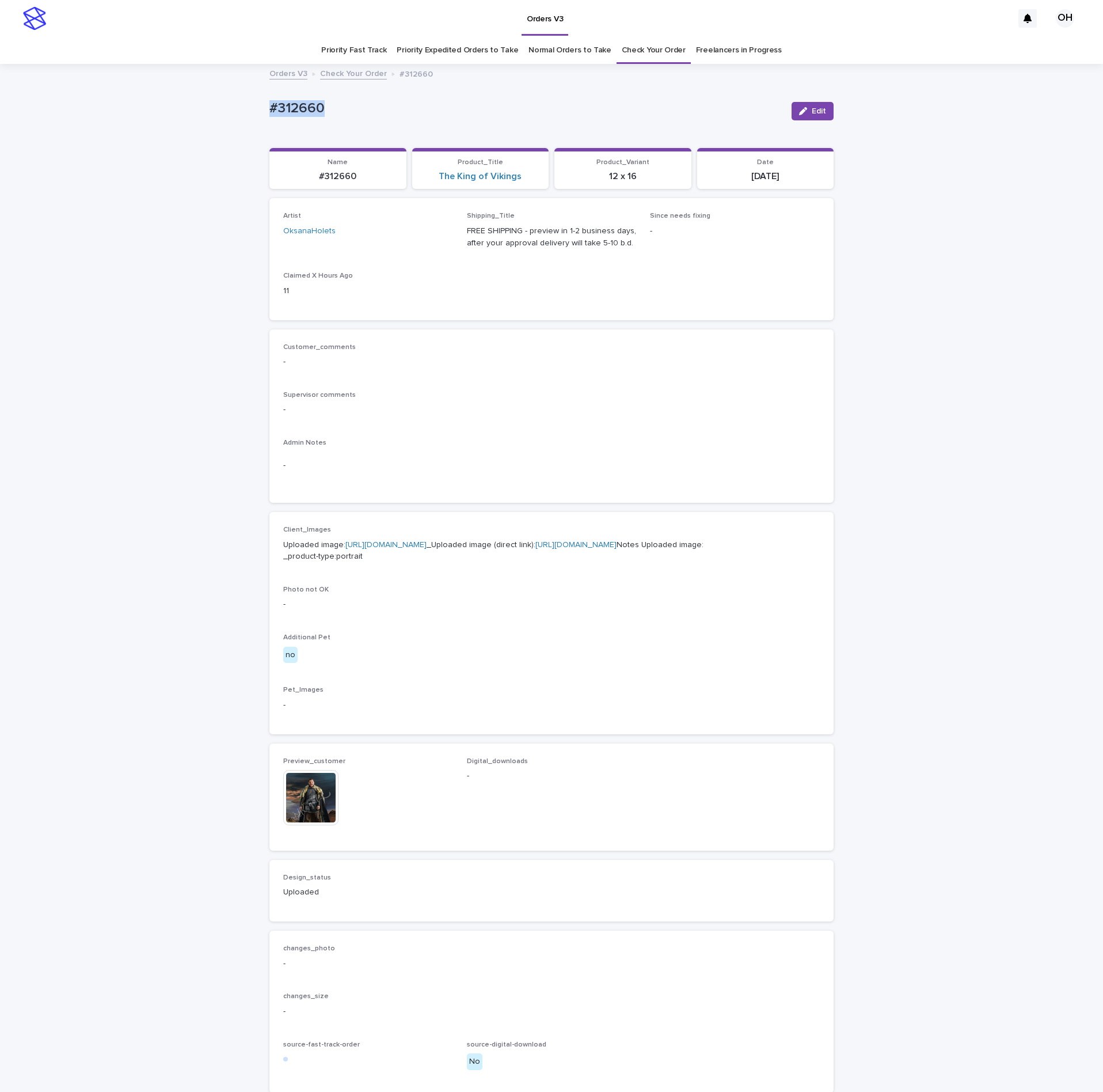
copy p "#312660"
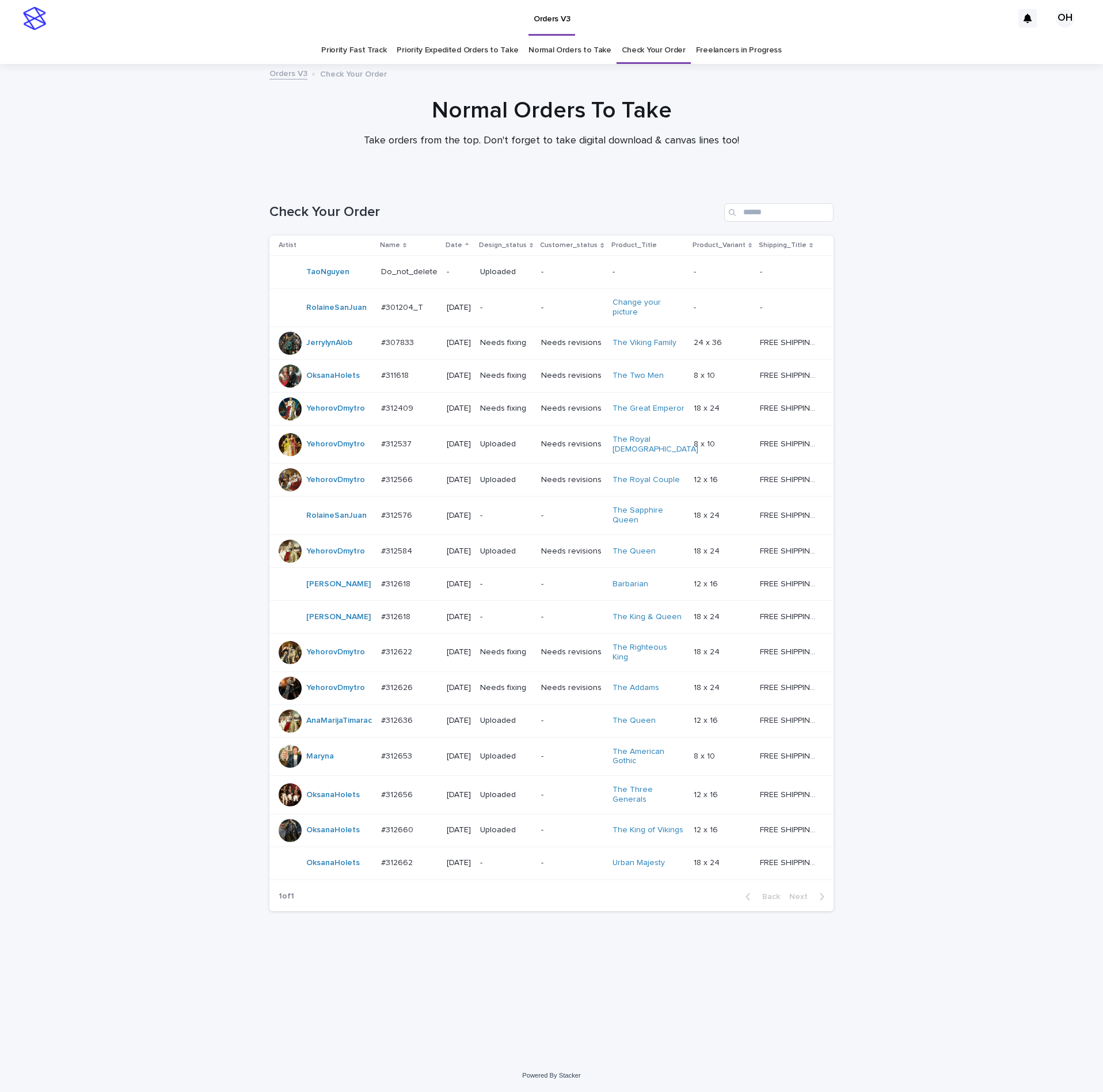
click at [385, 868] on p "#312662" at bounding box center [398, 861] width 34 height 12
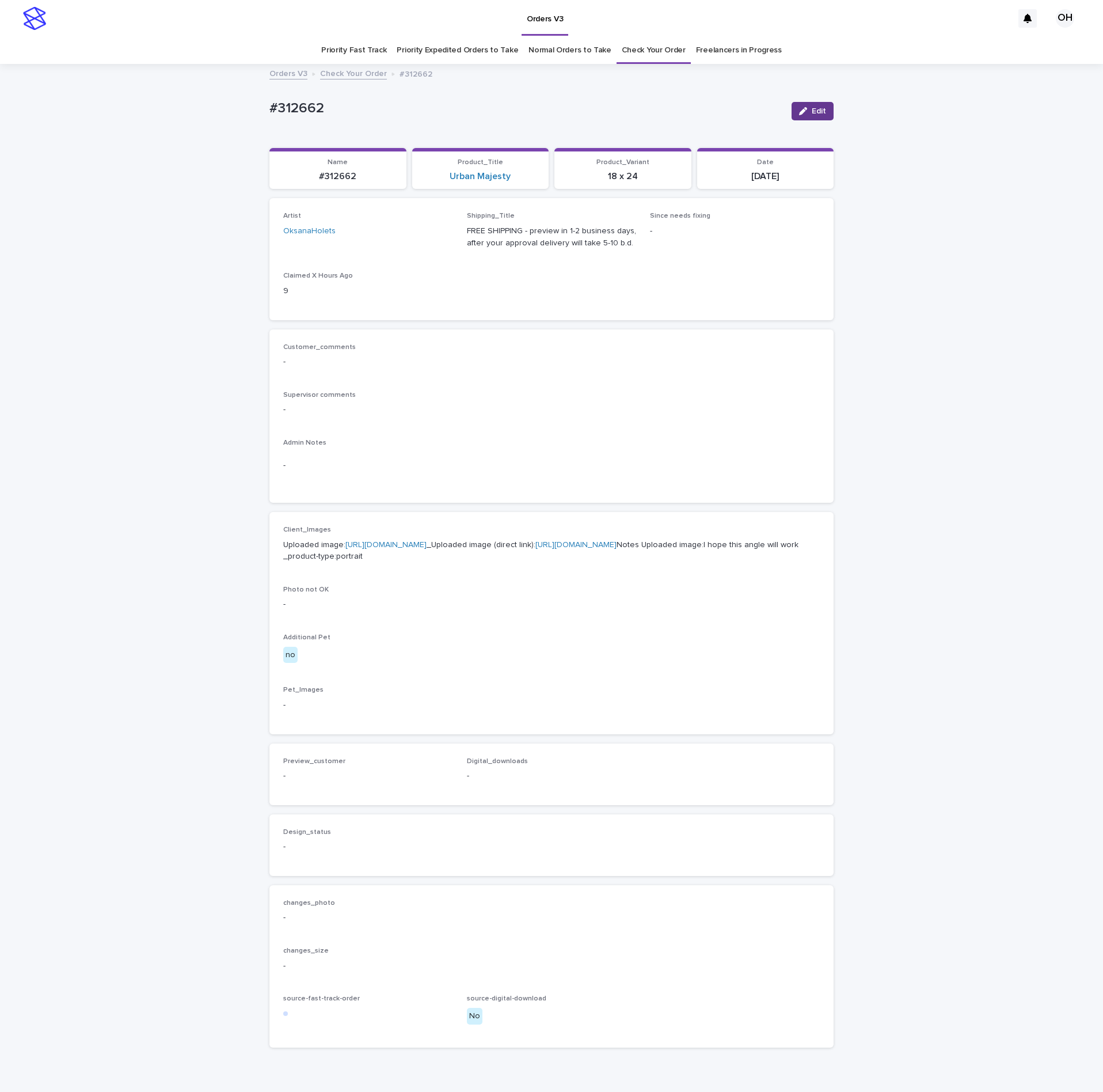
click at [812, 113] on span "Edit" at bounding box center [819, 111] width 14 height 8
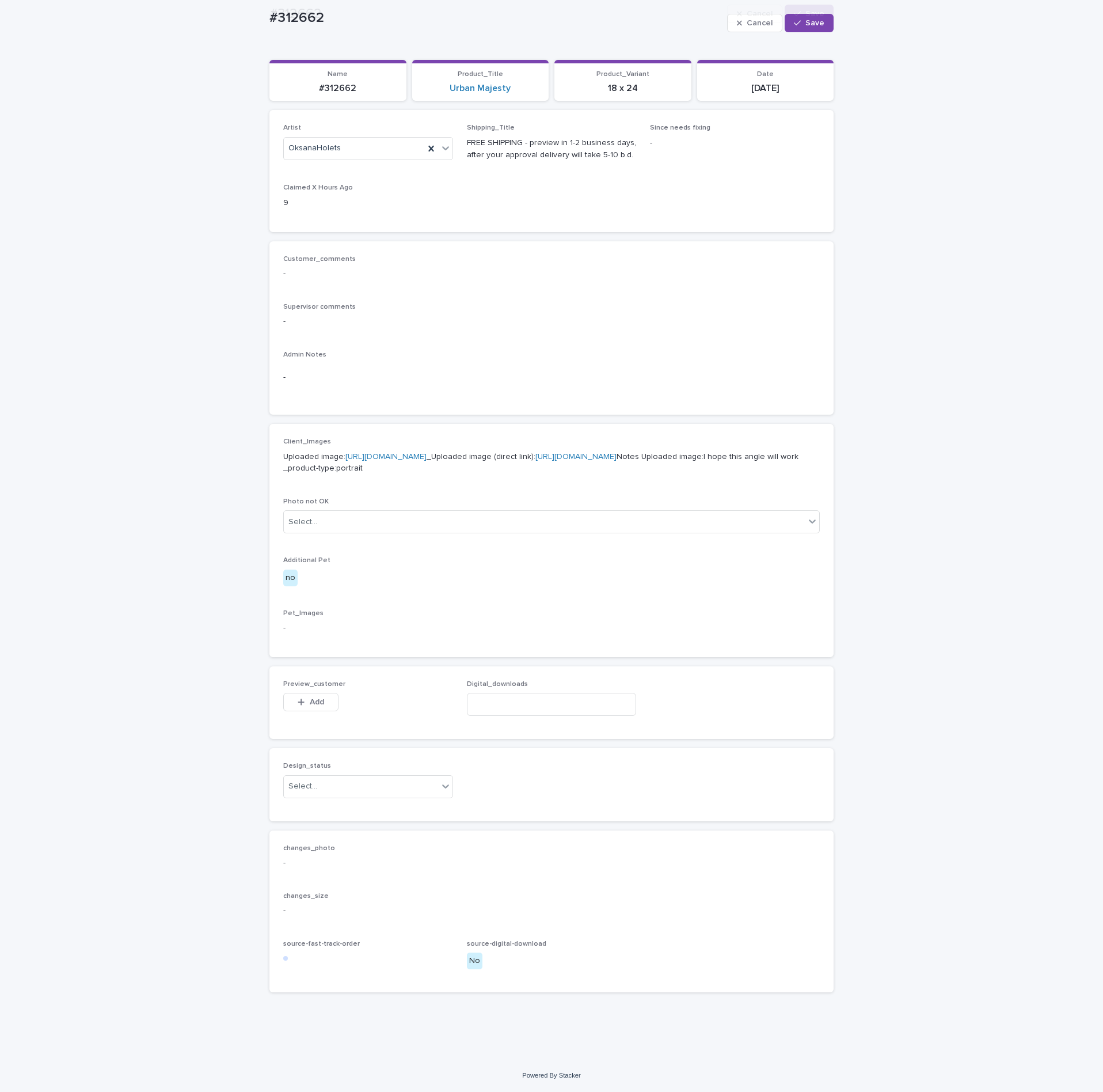
scroll to position [148, 0]
click at [321, 696] on button "Add" at bounding box center [311, 701] width 55 height 18
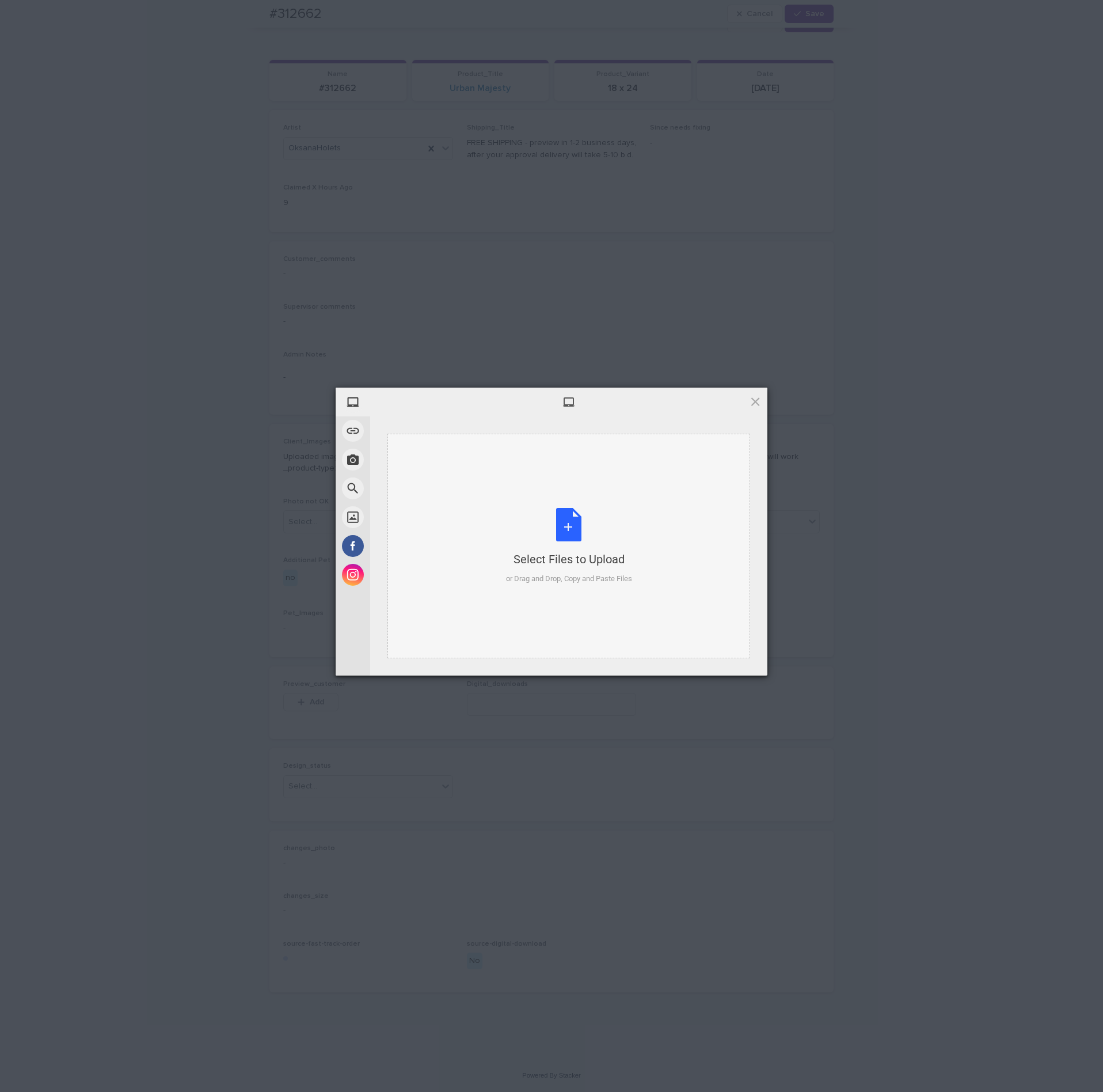
click at [606, 540] on div "Select Files to Upload or Drag and Drop, Copy and Paste Files" at bounding box center [568, 546] width 126 height 77
click at [745, 656] on span "Upload 1" at bounding box center [732, 660] width 58 height 22
click at [923, 534] on div "My Device Link (URL) Take Photo Web Search Unsplash Facebook Instagram Uploaded…" at bounding box center [552, 546] width 1103 height 1092
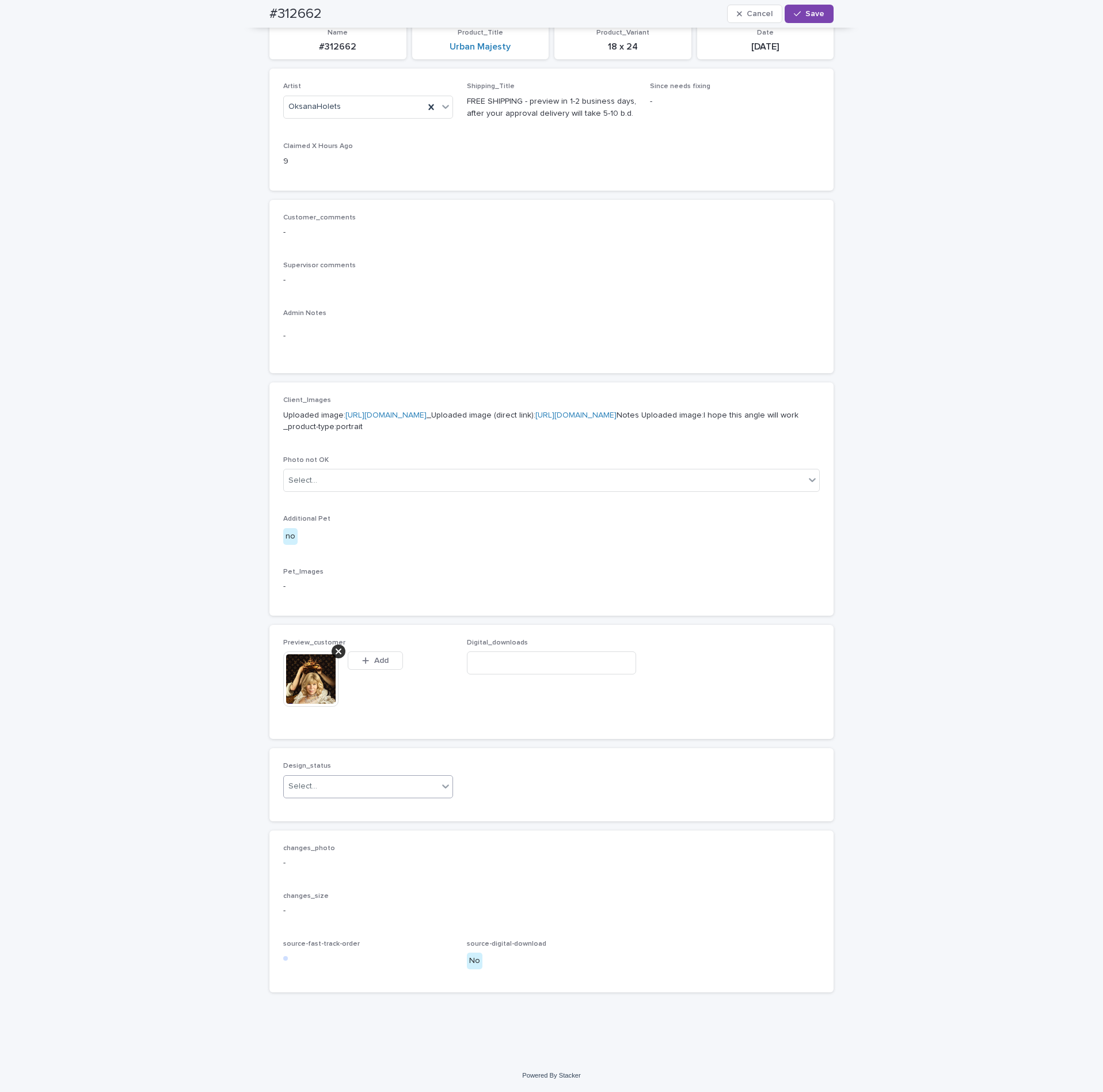
scroll to position [169, 0]
click at [359, 796] on div "Select..." at bounding box center [361, 786] width 154 height 19
click at [337, 827] on div "Uploaded" at bounding box center [362, 829] width 169 height 20
click at [813, 6] on button "Save" at bounding box center [808, 14] width 49 height 18
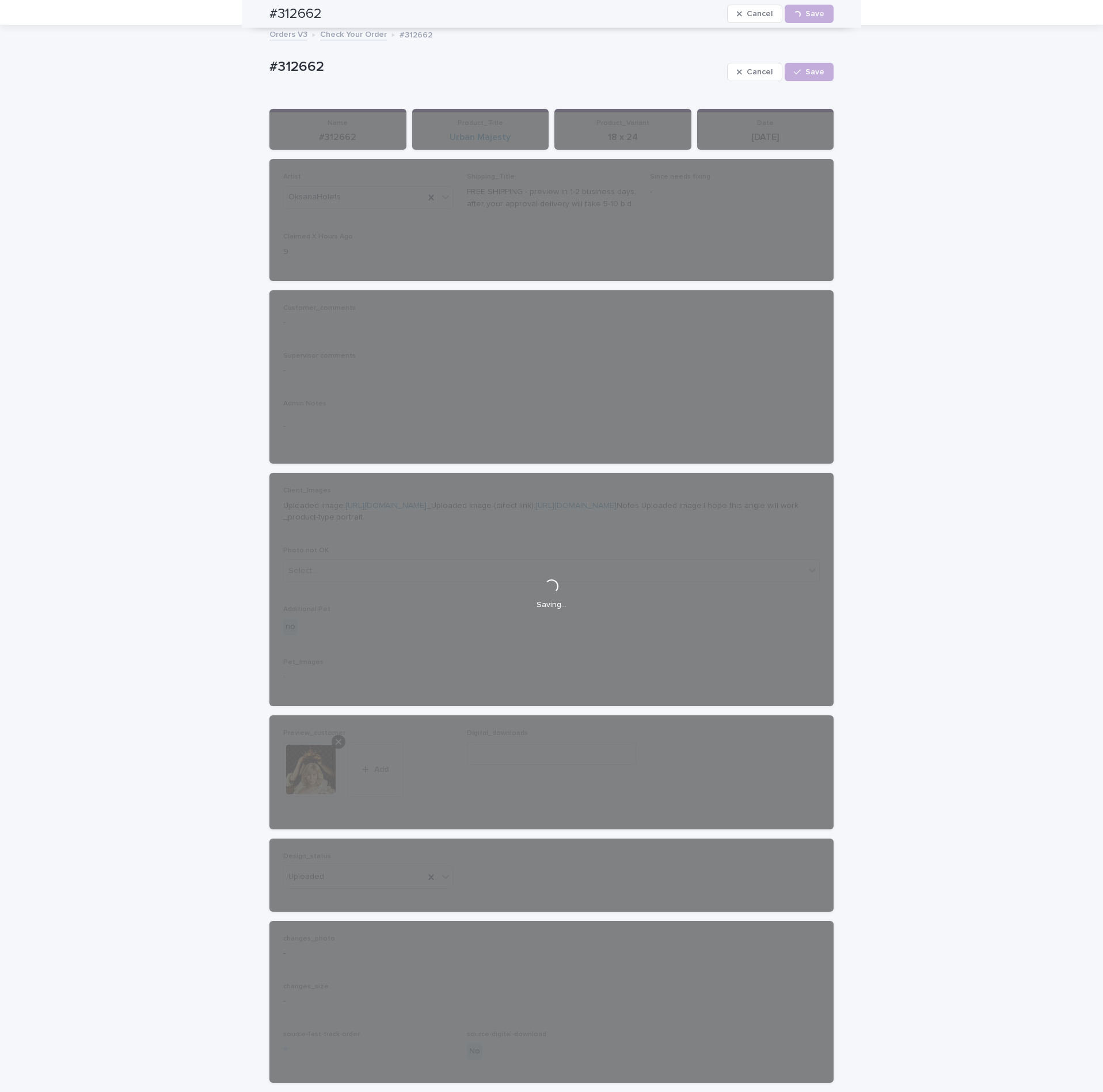
scroll to position [0, 0]
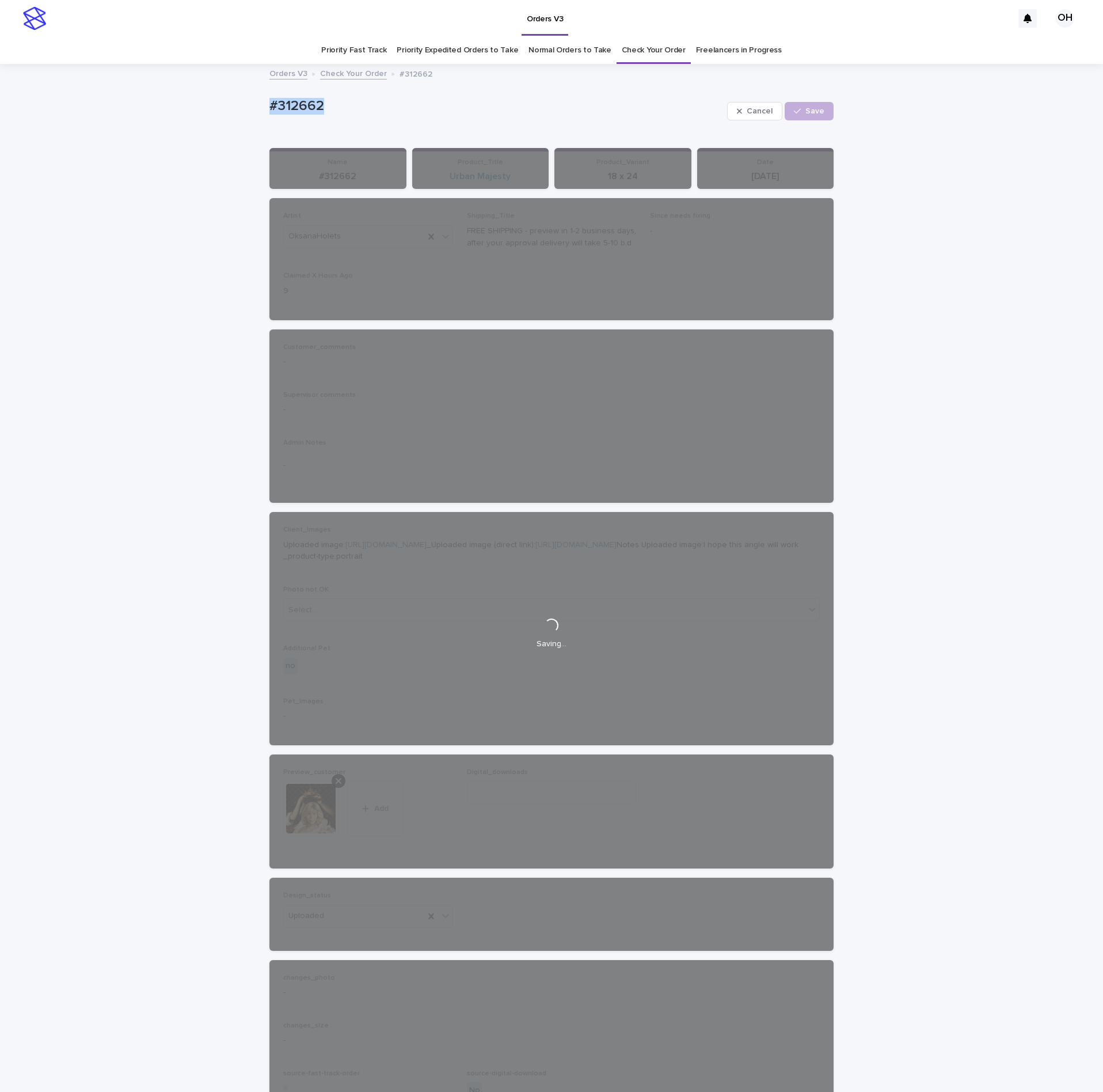
drag, startPoint x: 275, startPoint y: 98, endPoint x: 257, endPoint y: 96, distance: 18.1
click at [263, 96] on div "Loading... Saving… Loading... Saving… #312662 Cancel Loading... Save #312662 Ca…" at bounding box center [551, 612] width 576 height 1094
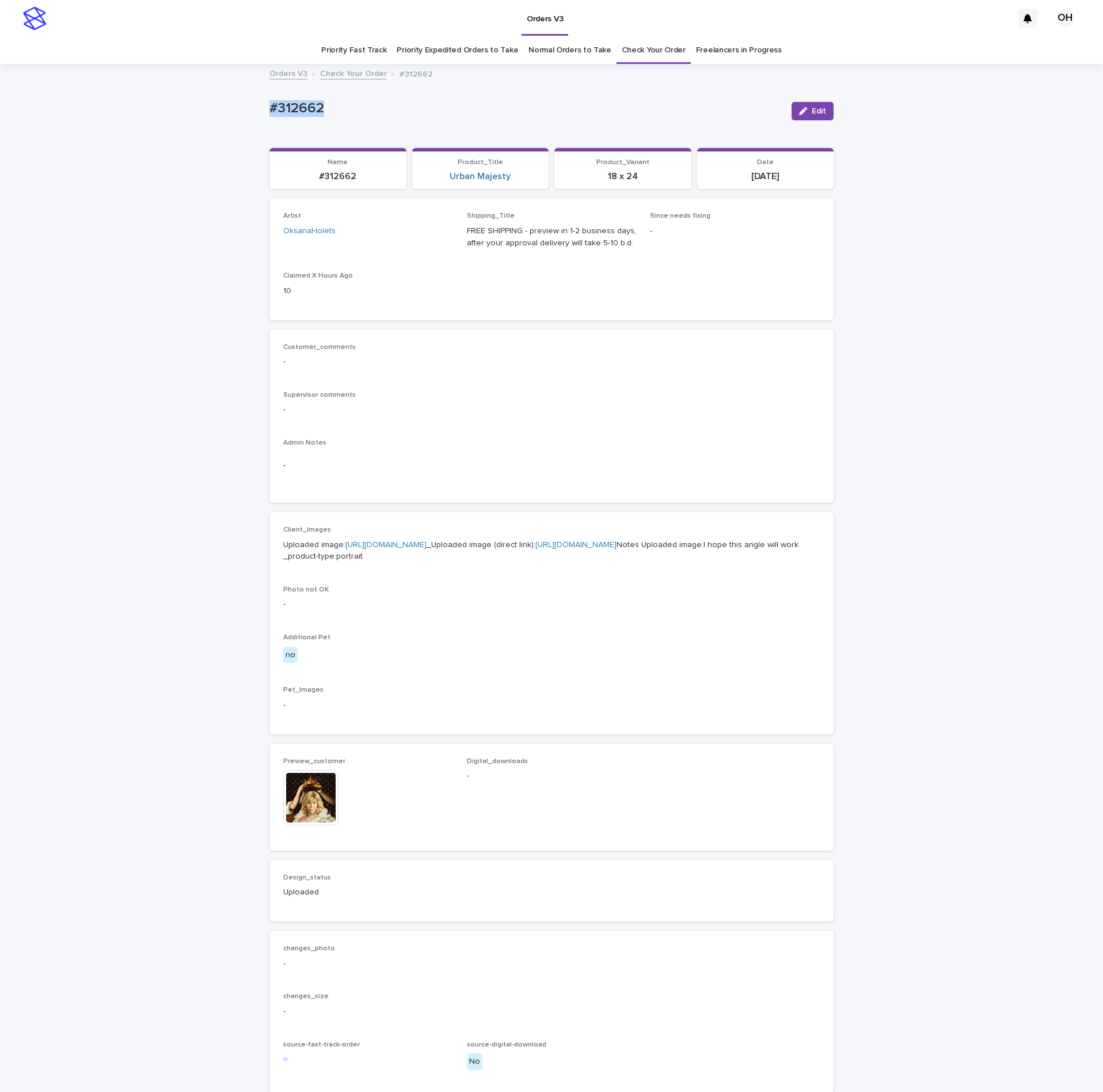
copy p "#312662"
click at [515, 278] on div "Artist OksanaHolets Shipping_Title FREE SHIPPING - preview in 1-2 business days…" at bounding box center [552, 259] width 536 height 94
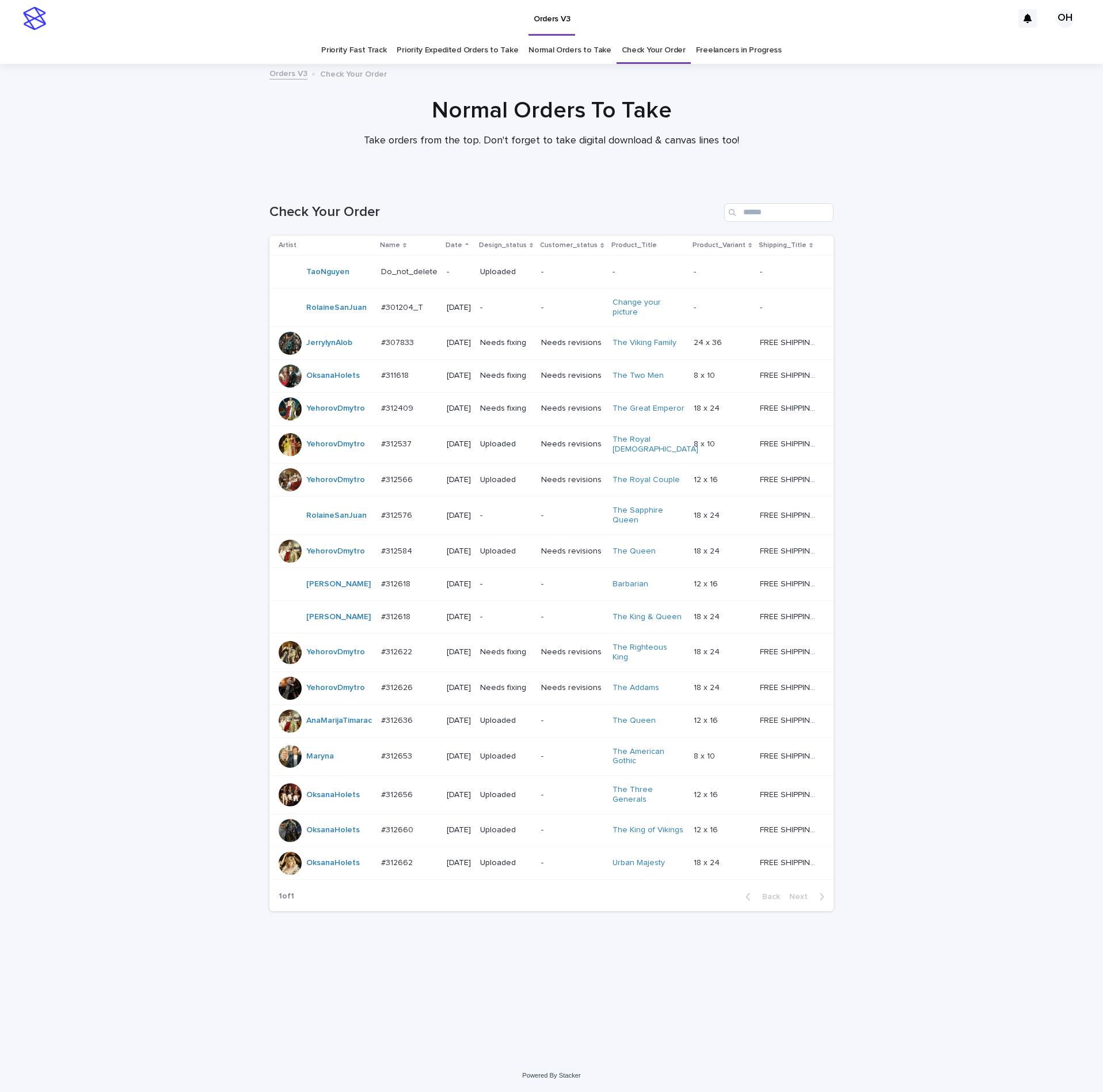
click at [415, 385] on div "#311618 #311618" at bounding box center [409, 375] width 56 height 19
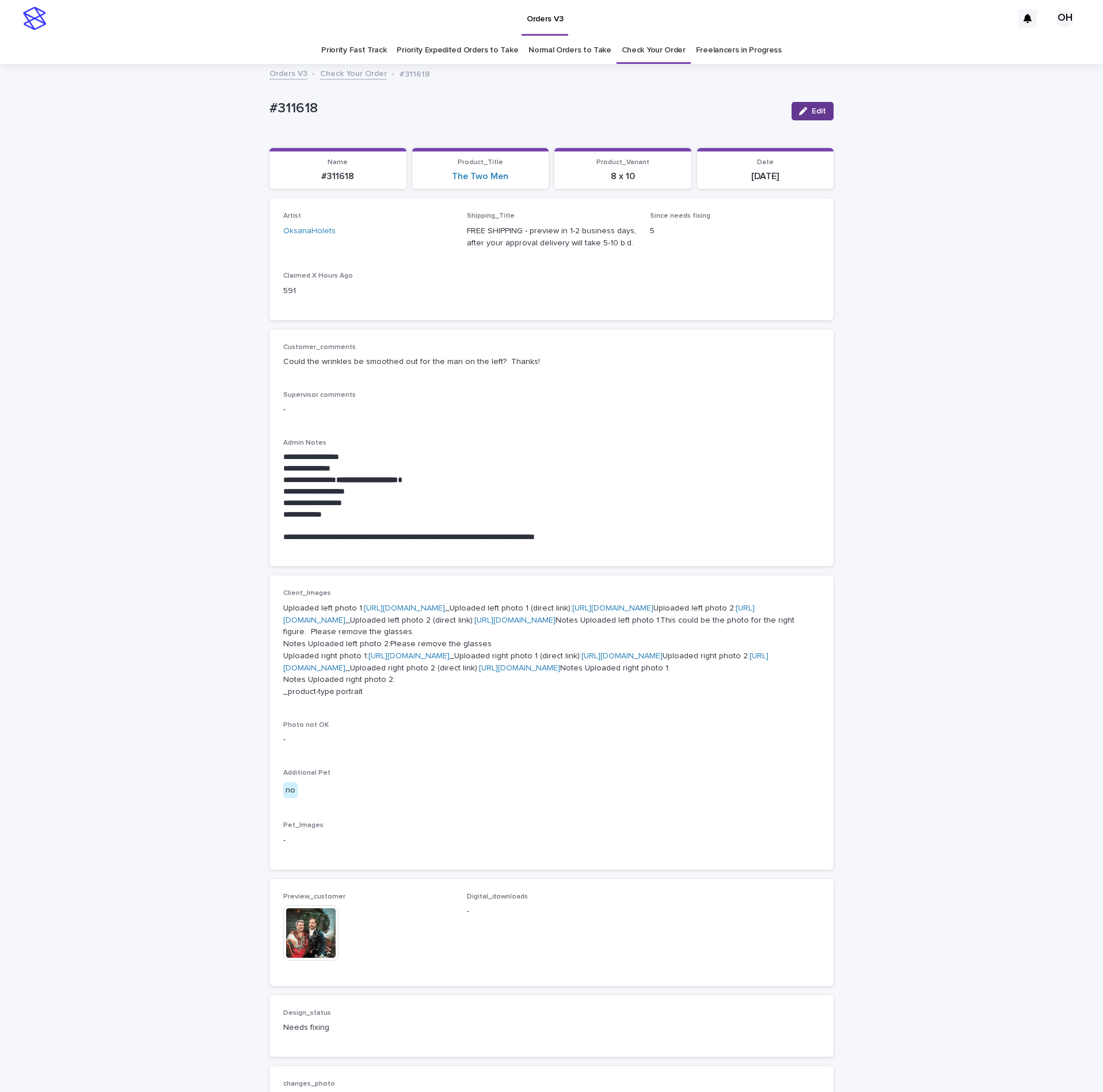
click at [824, 112] on button "Edit" at bounding box center [812, 110] width 42 height 18
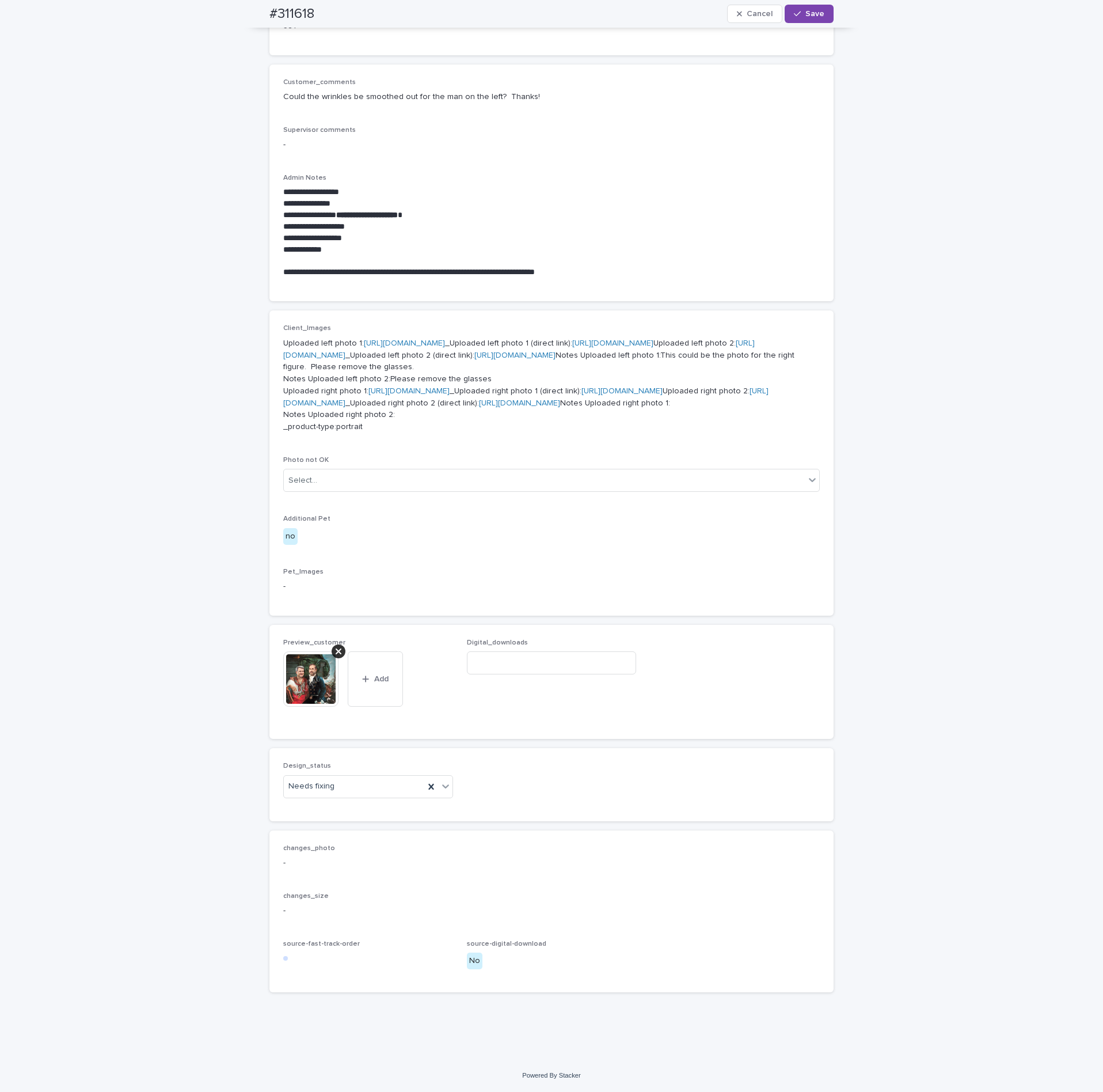
scroll to position [492, 0]
click at [325, 650] on div "Preview_customer This file cannot be opened Download File Add" at bounding box center [368, 682] width 170 height 86
click at [335, 651] on icon at bounding box center [338, 651] width 6 height 6
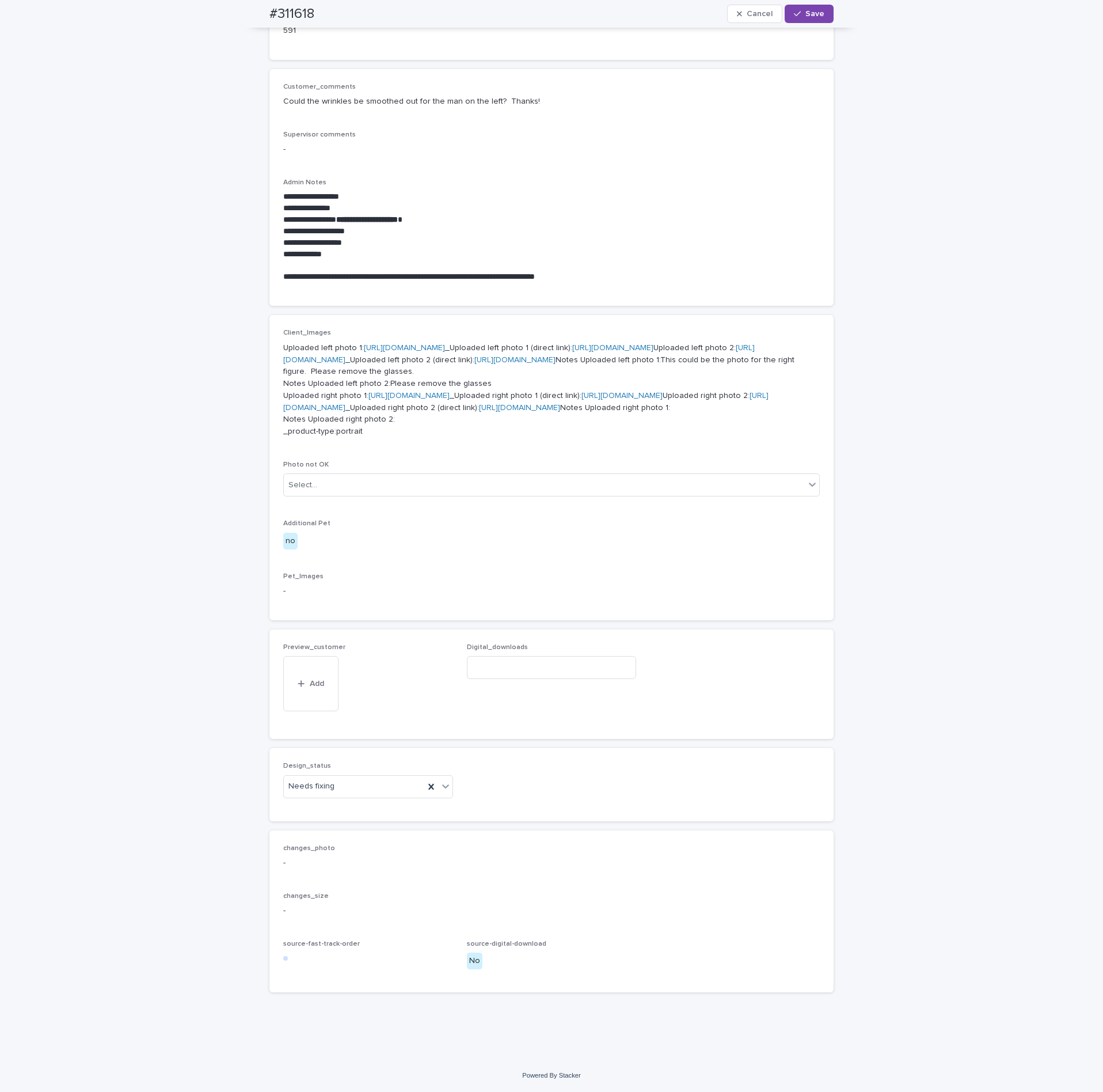
scroll to position [451, 0]
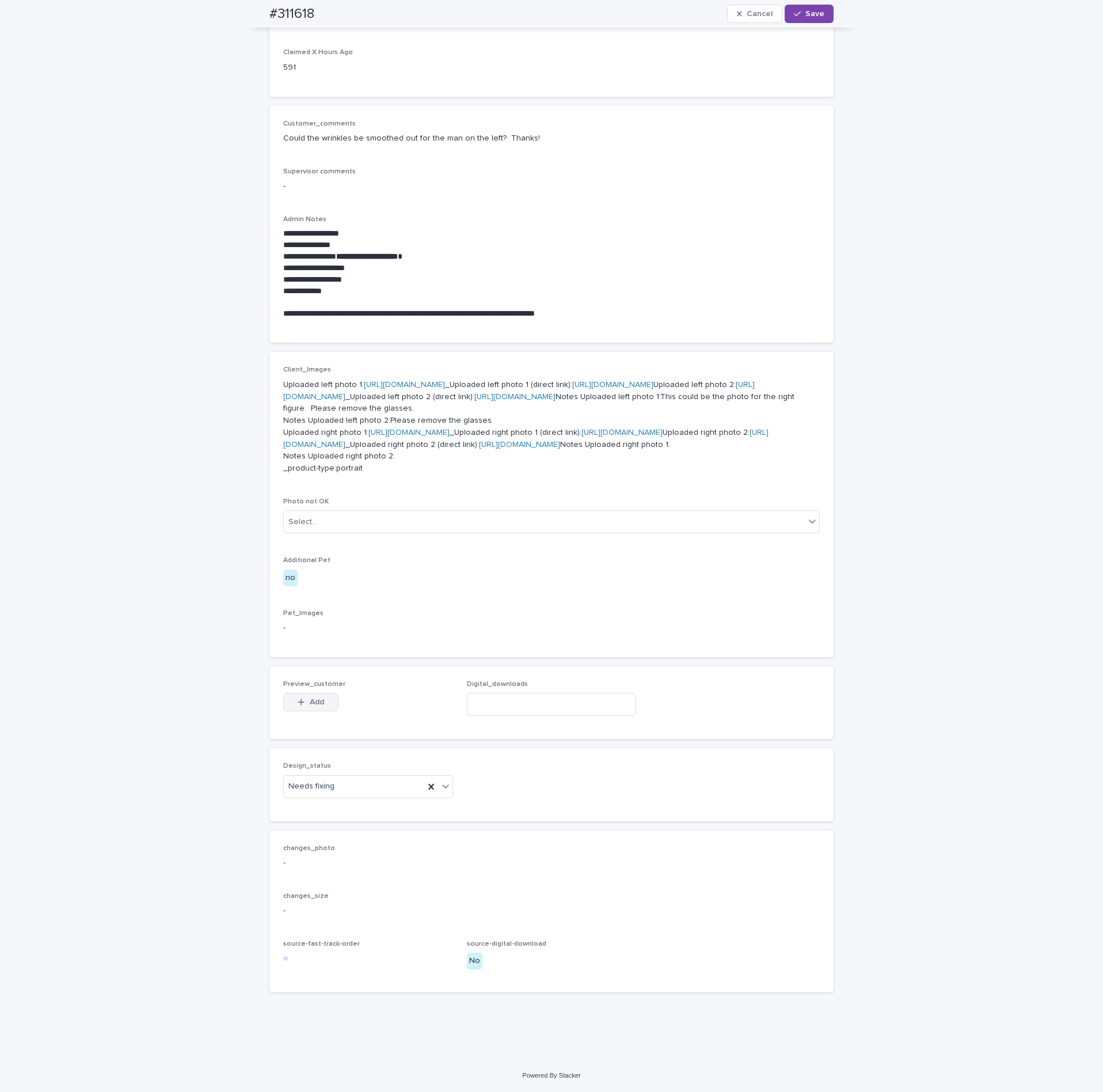
click at [310, 703] on span "Add" at bounding box center [317, 702] width 14 height 8
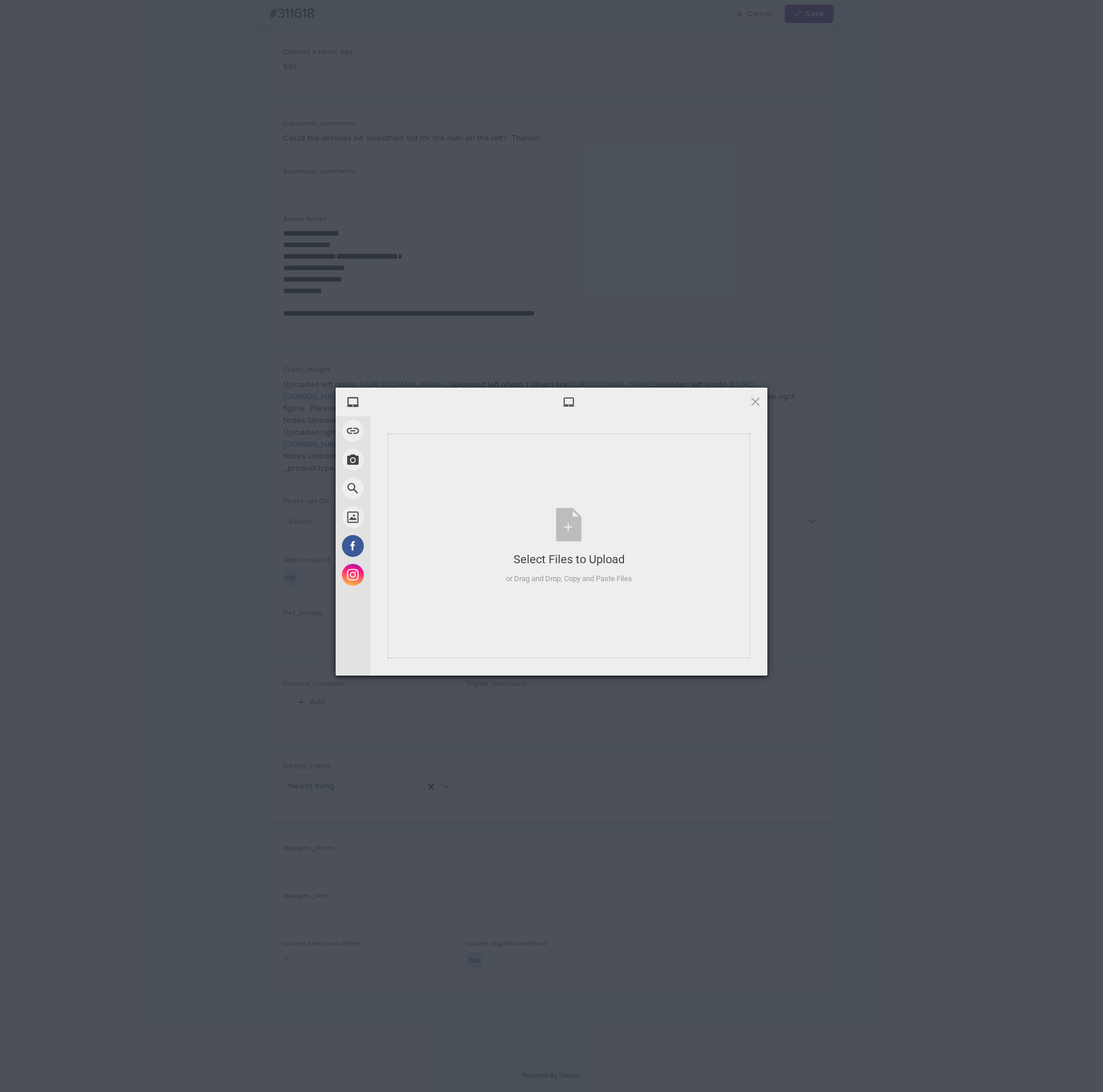
drag, startPoint x: 1007, startPoint y: 229, endPoint x: 1039, endPoint y: 70, distance: 162.2
click at [1007, 227] on div "My Device Link (URL) Take Photo Web Search Unsplash Facebook Instagram Select F…" at bounding box center [552, 546] width 1103 height 1092
drag, startPoint x: 727, startPoint y: 661, endPoint x: 833, endPoint y: 595, distance: 124.9
click at [727, 661] on span "Upload 1" at bounding box center [732, 660] width 22 height 9
click at [850, 588] on div "My Device Link (URL) Take Photo Web Search Unsplash Facebook Instagram Uploaded…" at bounding box center [552, 546] width 1103 height 1092
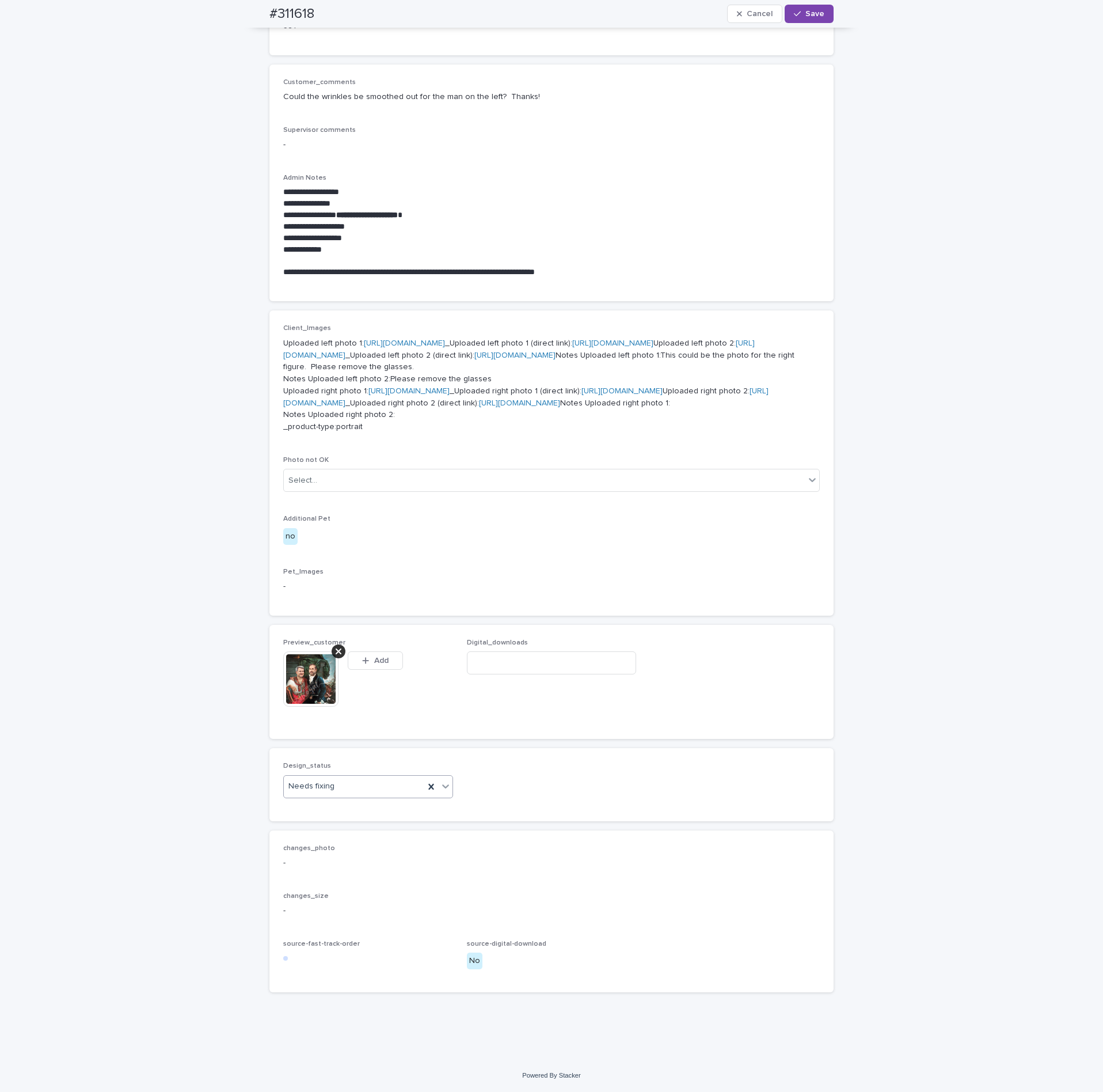
scroll to position [472, 0]
click at [335, 796] on div "Needs fixing" at bounding box center [354, 786] width 140 height 19
click at [304, 827] on div "Uploaded" at bounding box center [362, 829] width 169 height 20
click at [801, 18] on button "Save" at bounding box center [808, 14] width 49 height 18
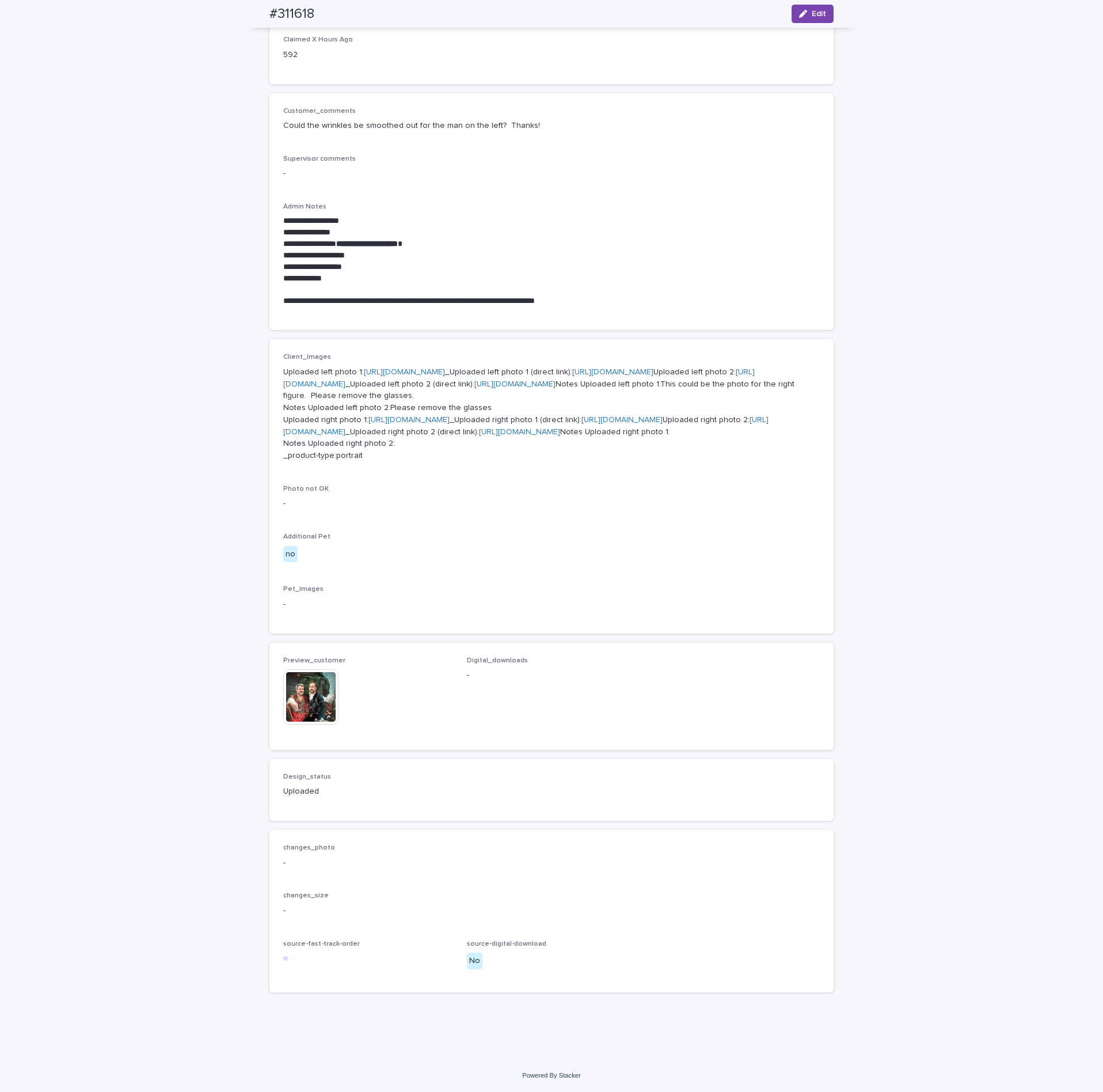
scroll to position [457, 0]
click at [296, 701] on img at bounding box center [311, 697] width 55 height 55
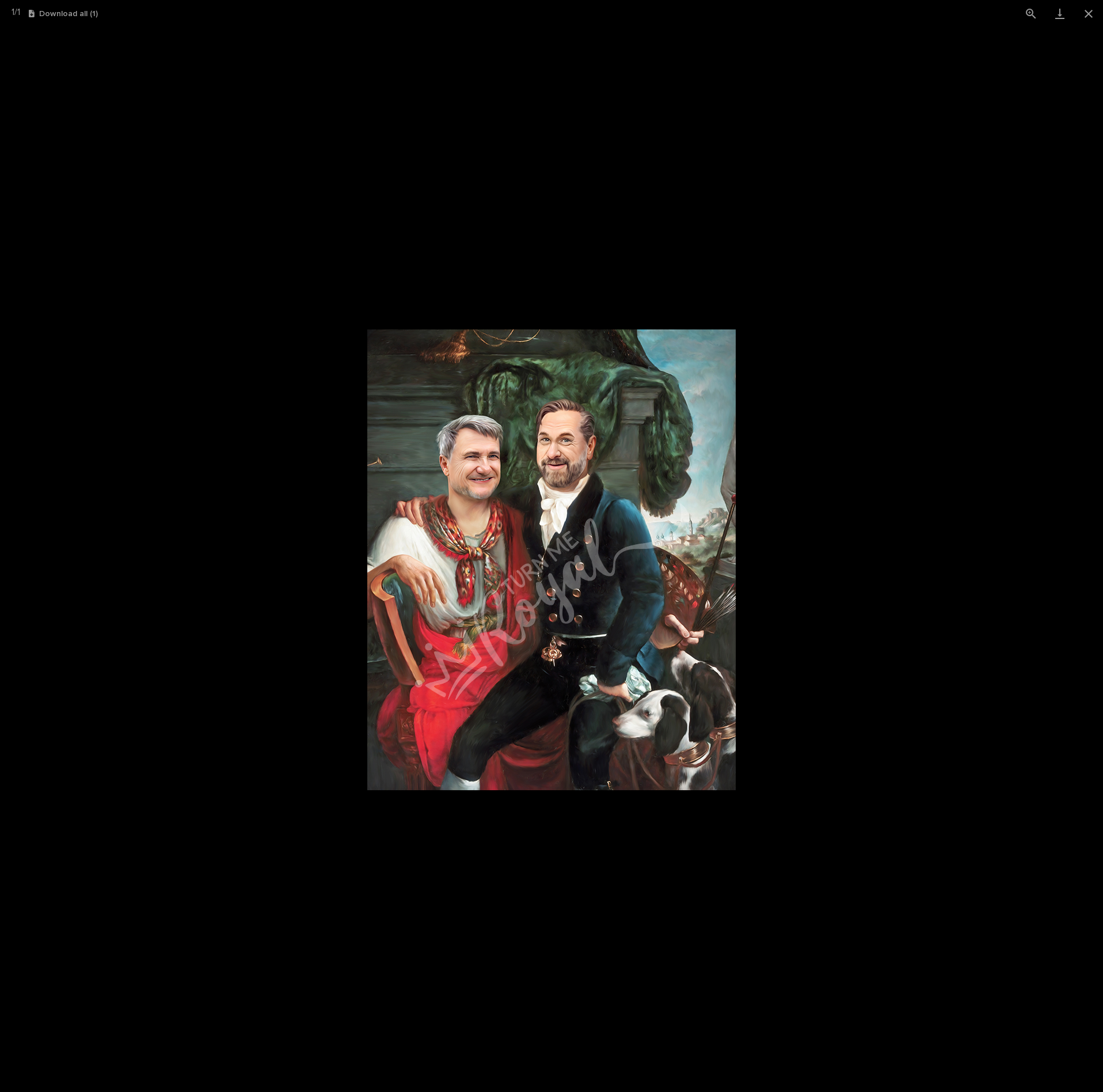
click at [915, 610] on picture at bounding box center [552, 560] width 1103 height 1065
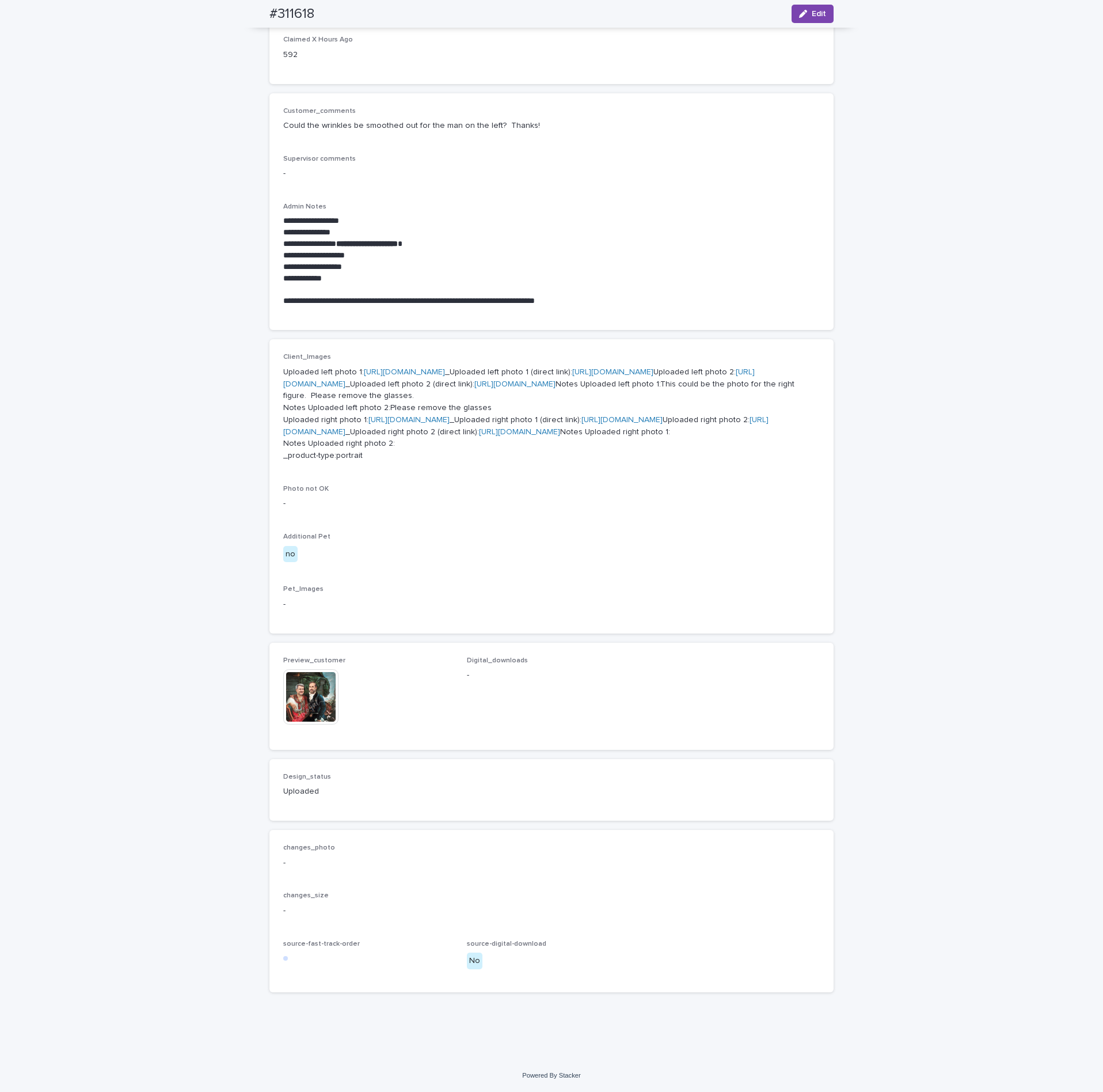
scroll to position [464, 0]
click at [311, 699] on img at bounding box center [311, 697] width 55 height 55
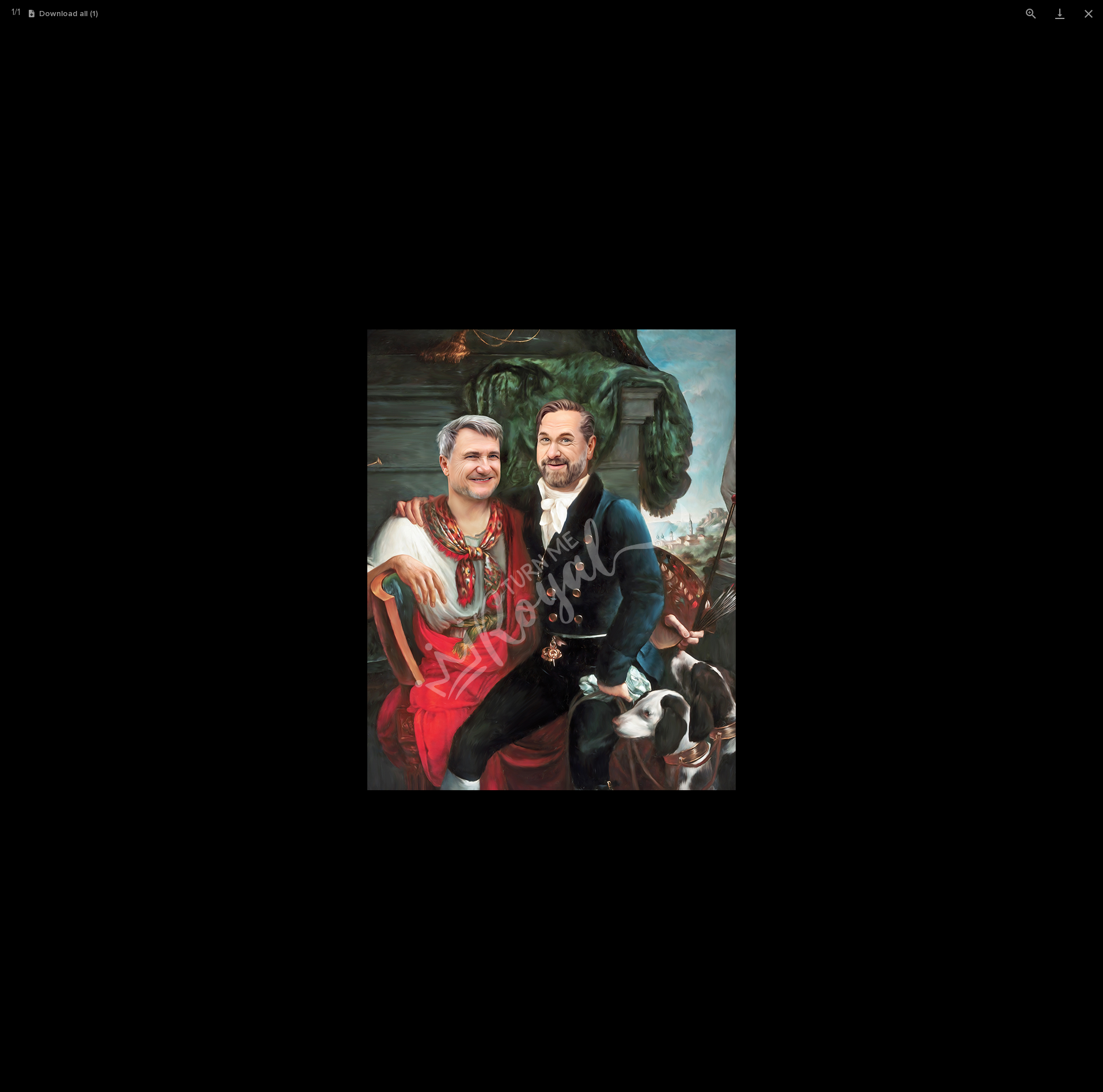
click at [657, 204] on picture at bounding box center [552, 560] width 1103 height 1065
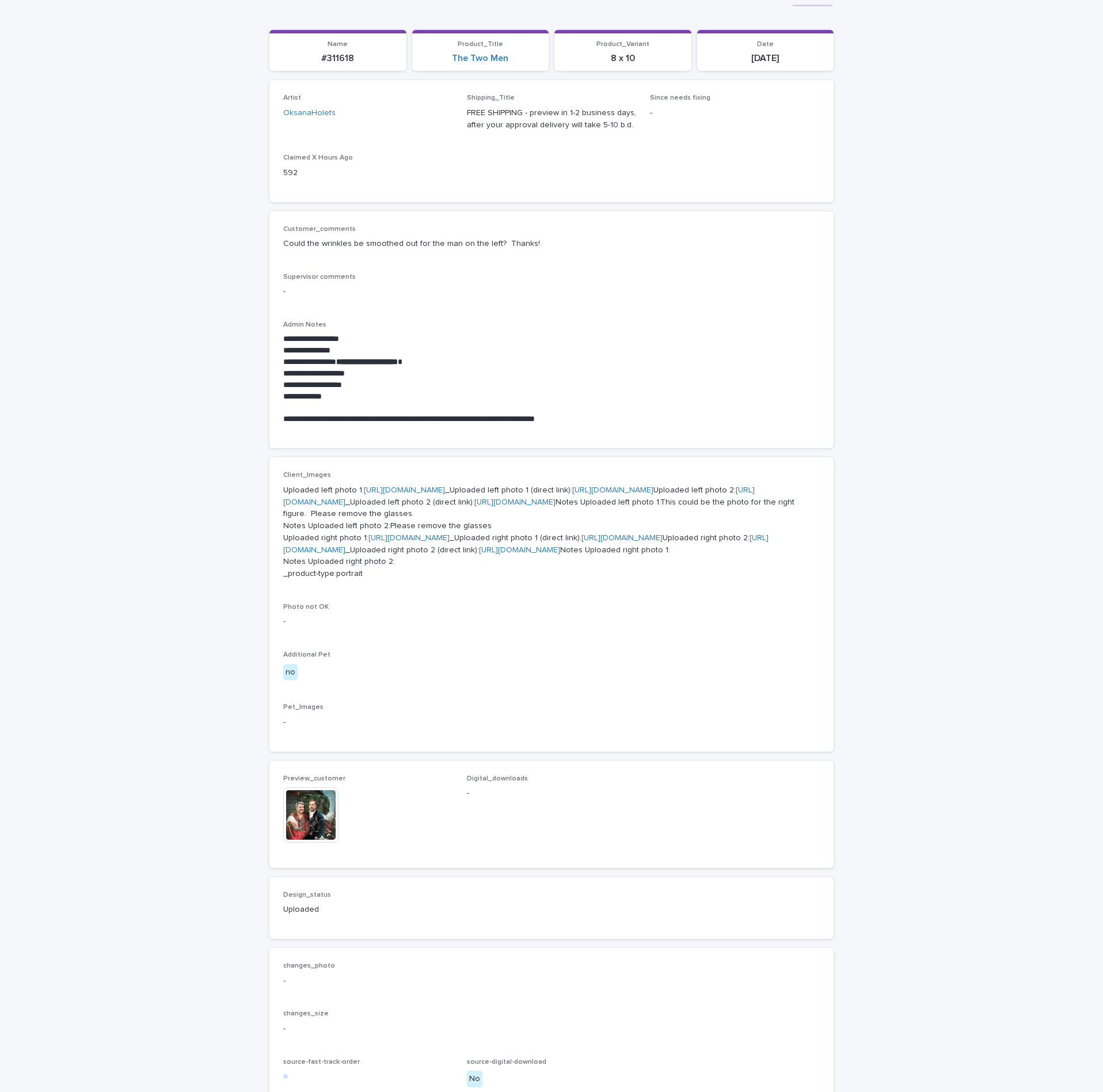
scroll to position [0, 0]
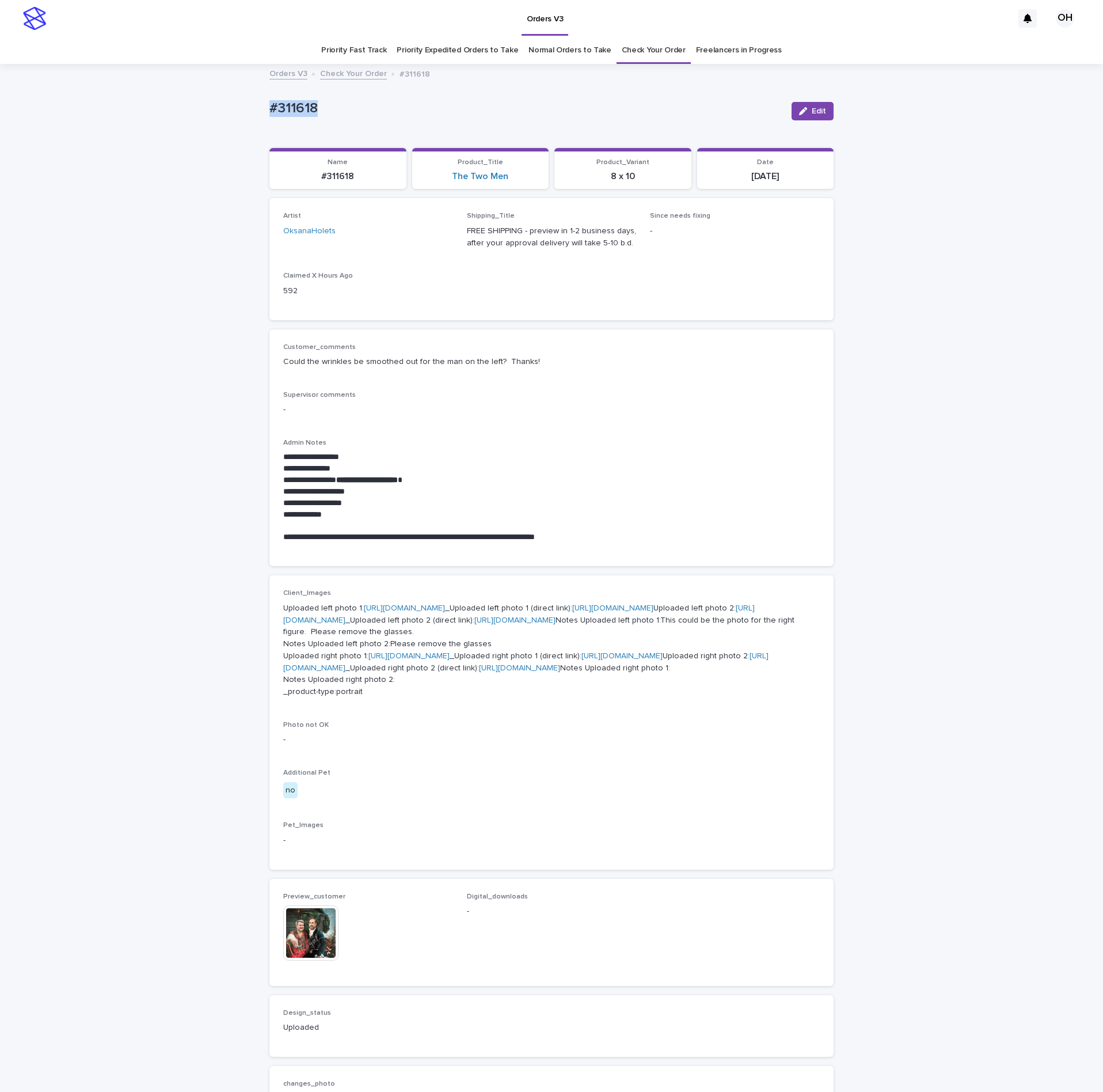
drag, startPoint x: 342, startPoint y: 122, endPoint x: 287, endPoint y: 108, distance: 56.8
click at [270, 116] on div "#311618 Edit" at bounding box center [552, 111] width 564 height 46
copy p "#311618"
